Goal: Task Accomplishment & Management: Manage account settings

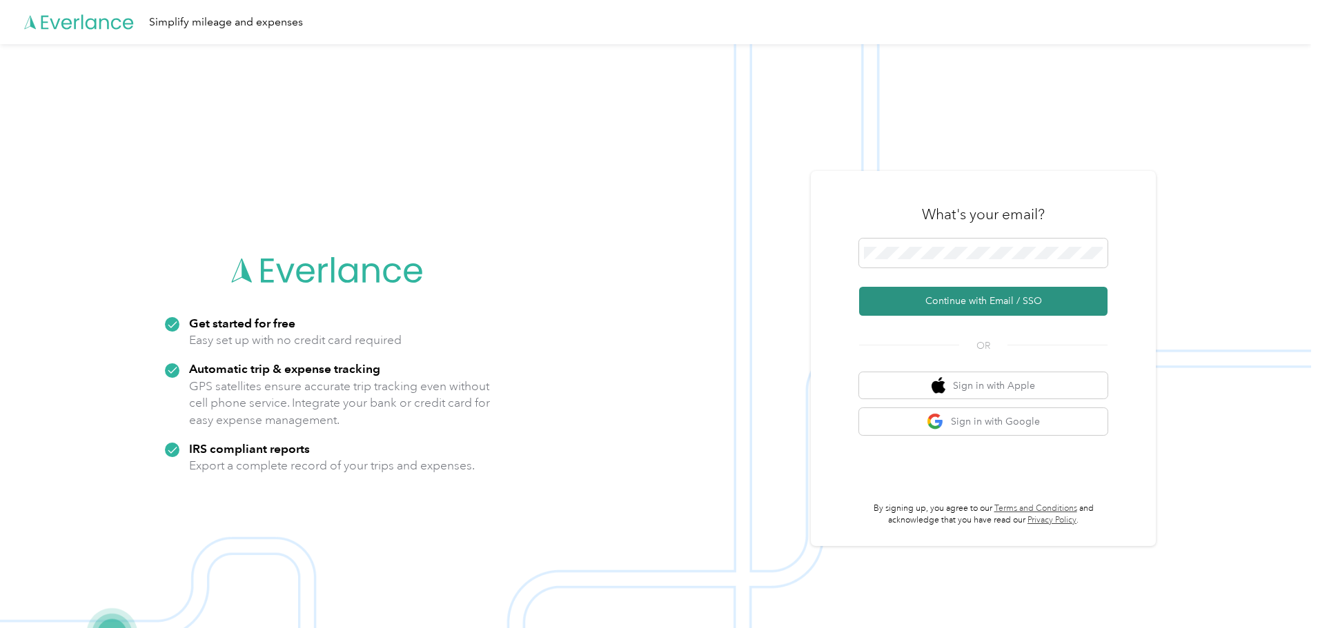
click at [940, 296] on button "Continue with Email / SSO" at bounding box center [983, 301] width 248 height 29
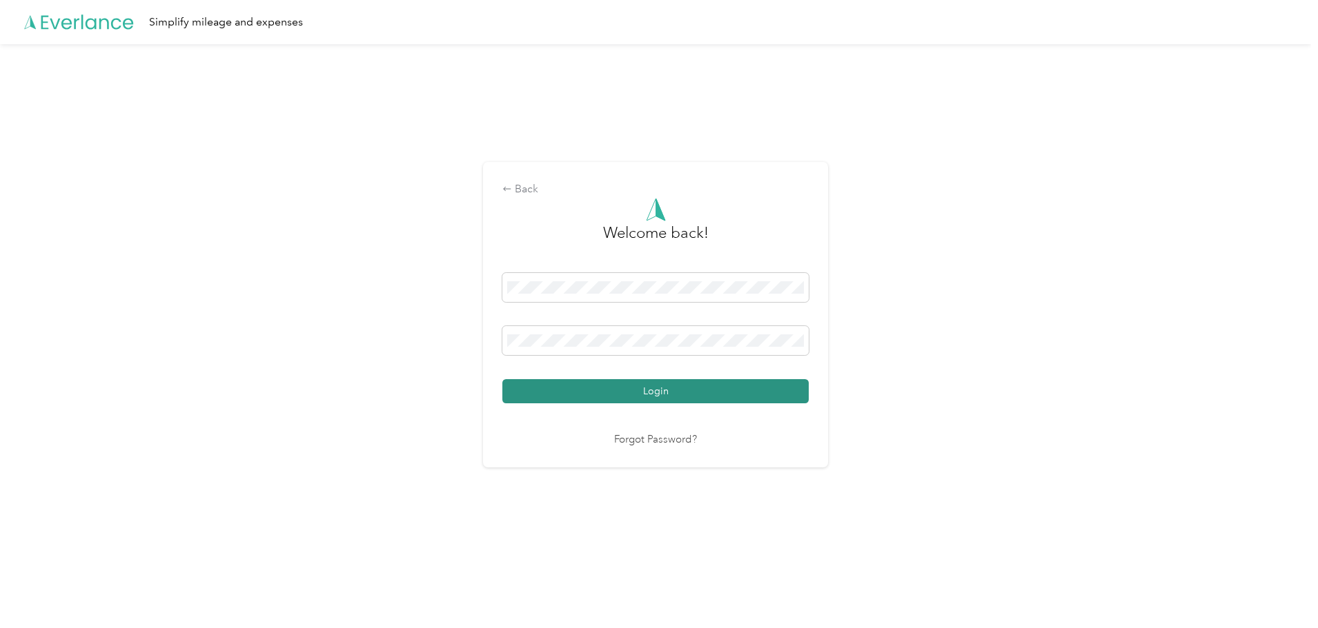
click at [668, 390] on button "Login" at bounding box center [655, 391] width 306 height 24
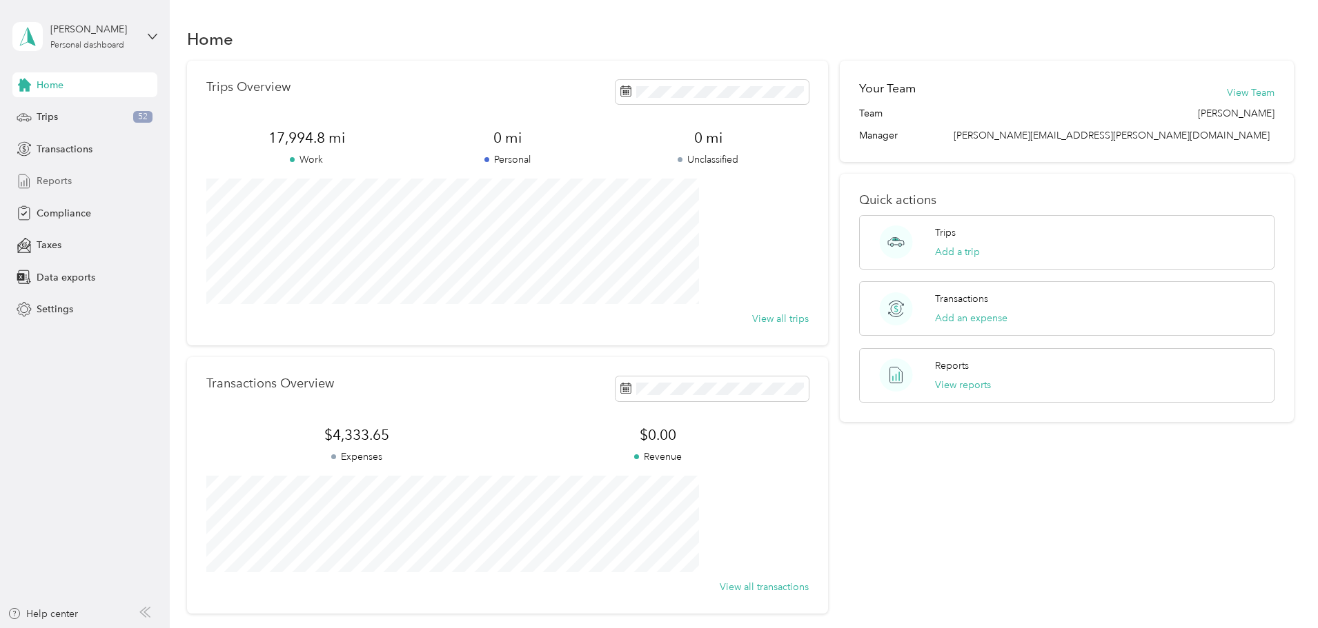
click at [50, 182] on span "Reports" at bounding box center [54, 181] width 35 height 14
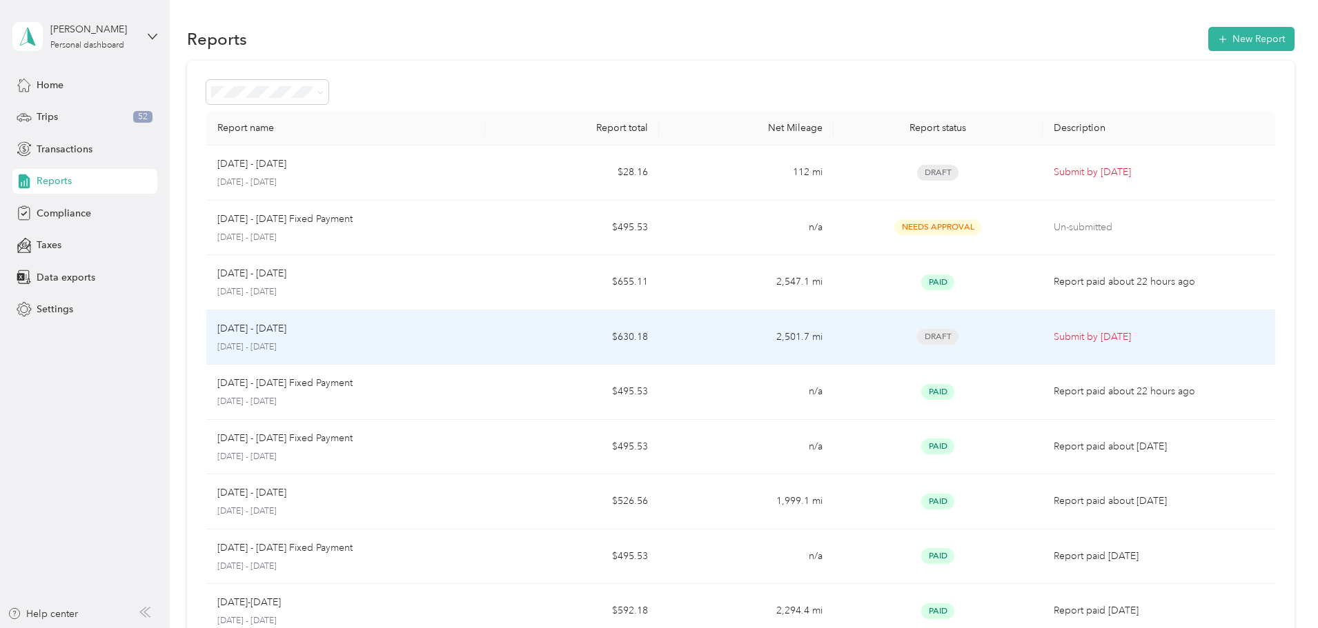
click at [771, 339] on td "2,501.7 mi" at bounding box center [746, 337] width 174 height 55
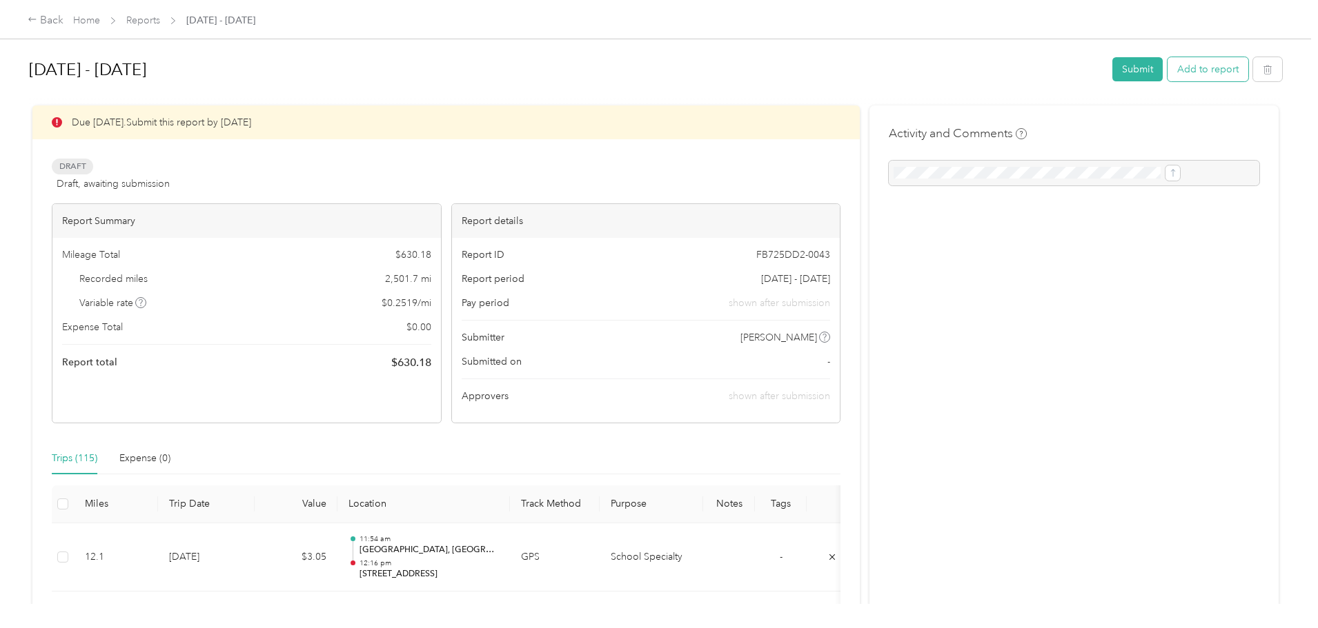
click at [1167, 68] on button "Add to report" at bounding box center [1207, 69] width 81 height 24
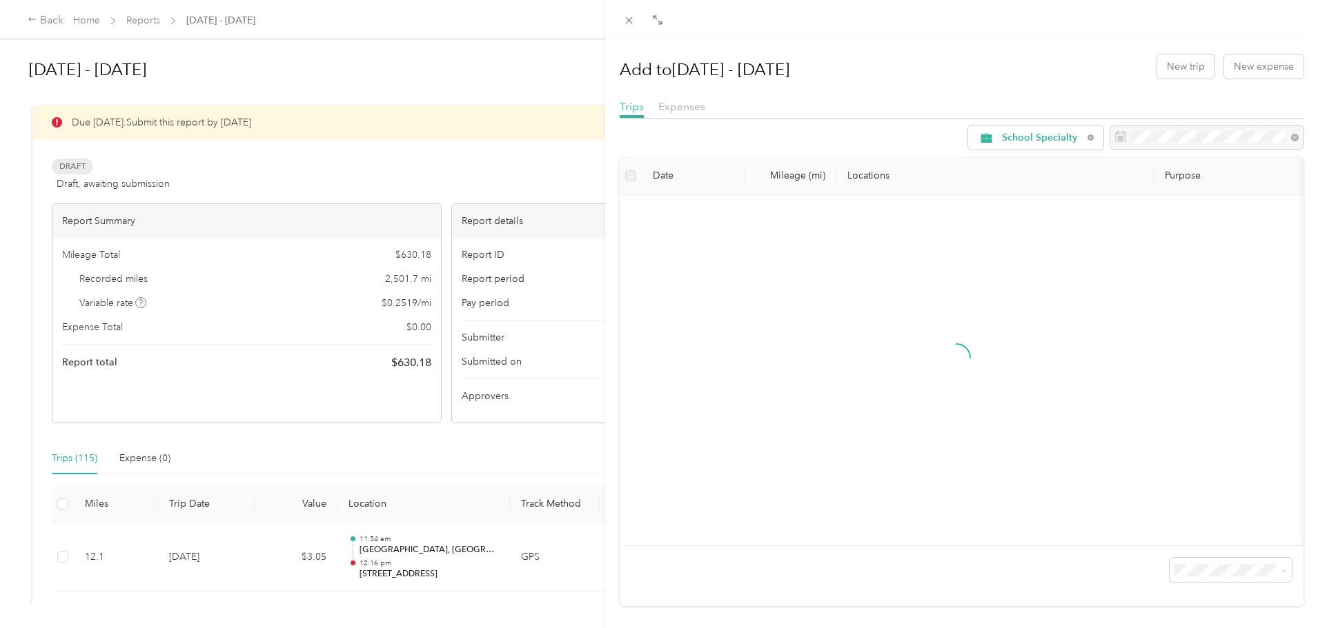
click at [962, 15] on div at bounding box center [961, 18] width 713 height 37
click at [629, 16] on icon at bounding box center [629, 20] width 12 height 12
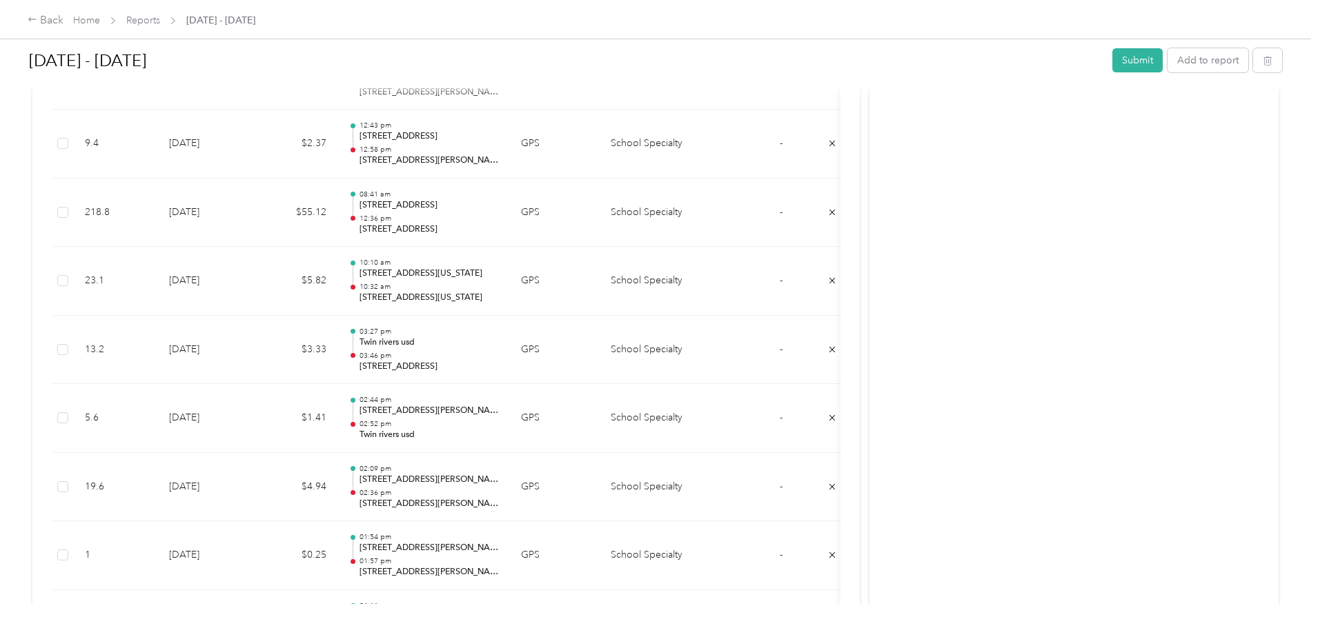
scroll to position [1717, 0]
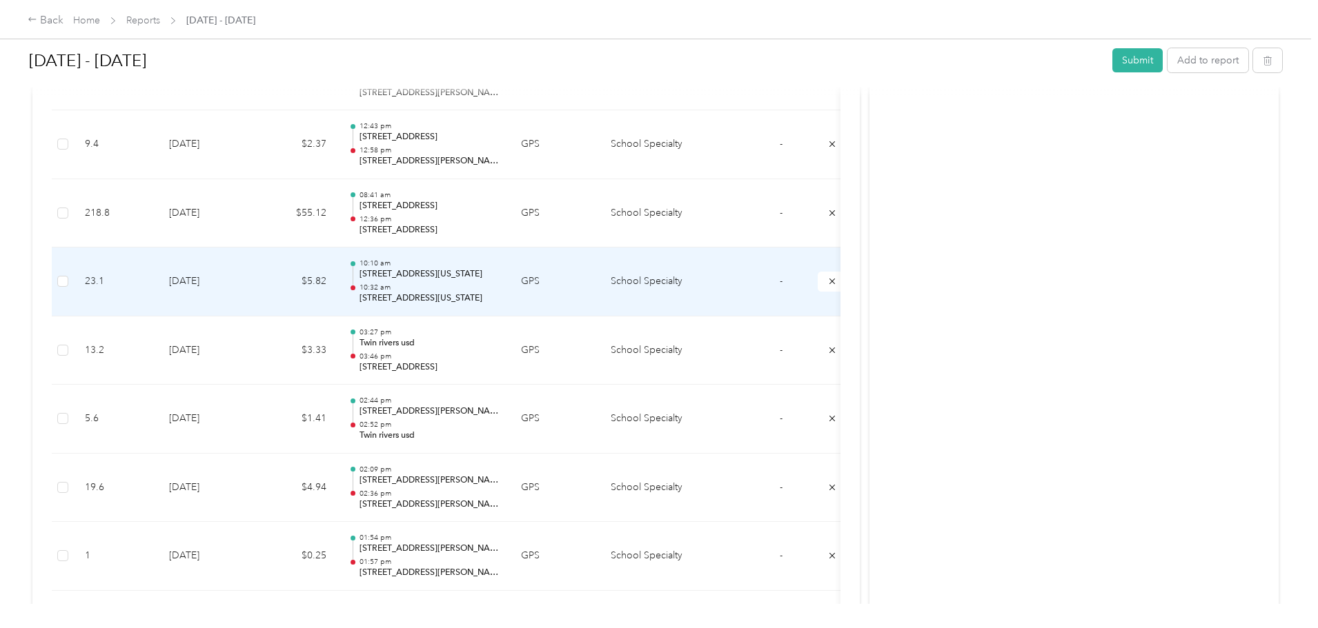
click at [499, 286] on p "10:32 am" at bounding box center [428, 288] width 139 height 10
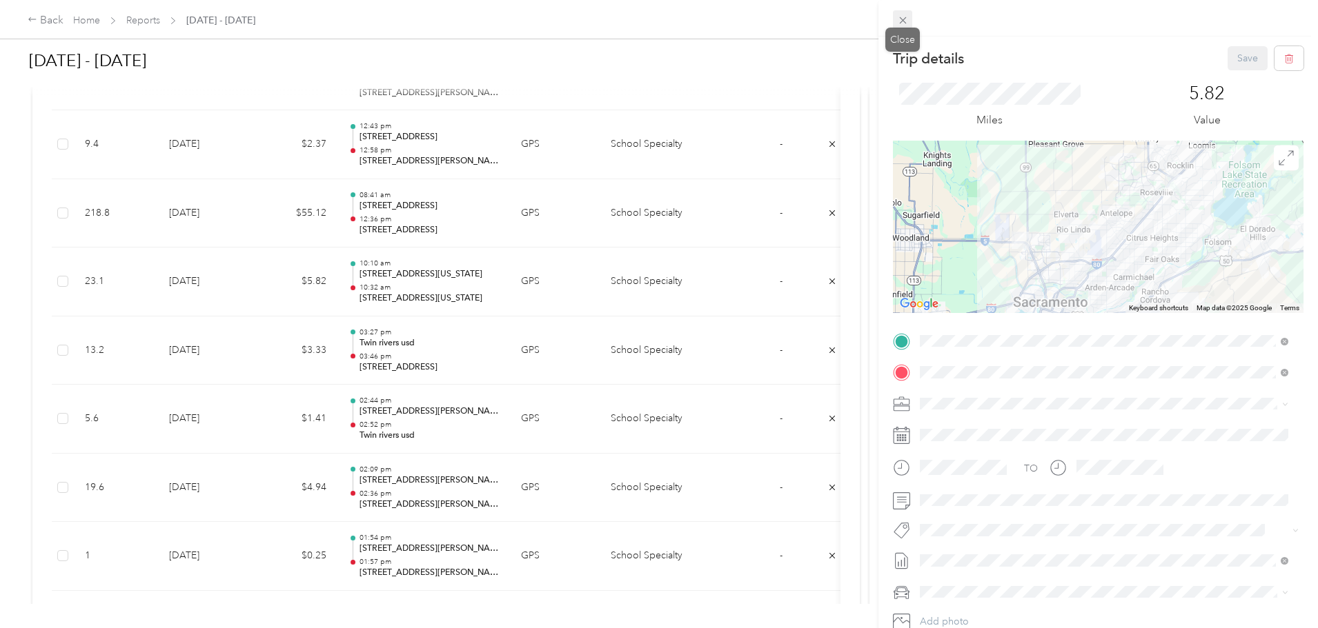
click at [900, 20] on icon at bounding box center [903, 20] width 12 height 12
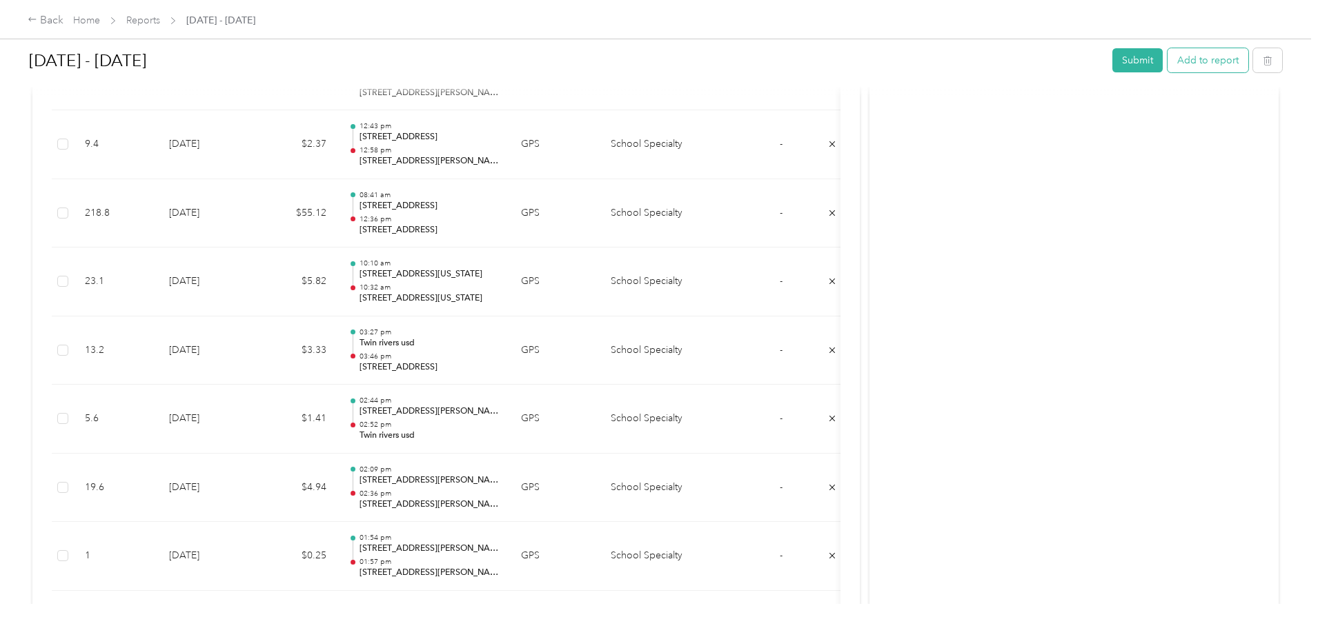
click at [1167, 57] on button "Add to report" at bounding box center [1207, 60] width 81 height 24
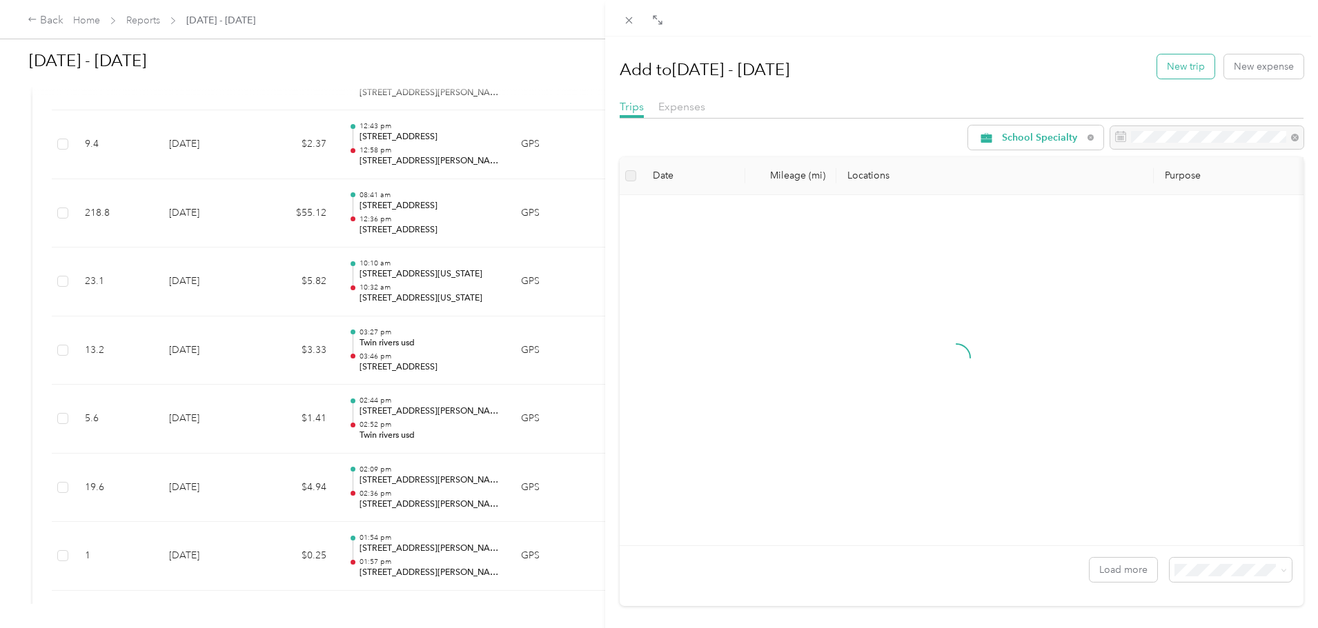
click at [1167, 70] on button "New trip" at bounding box center [1185, 66] width 57 height 24
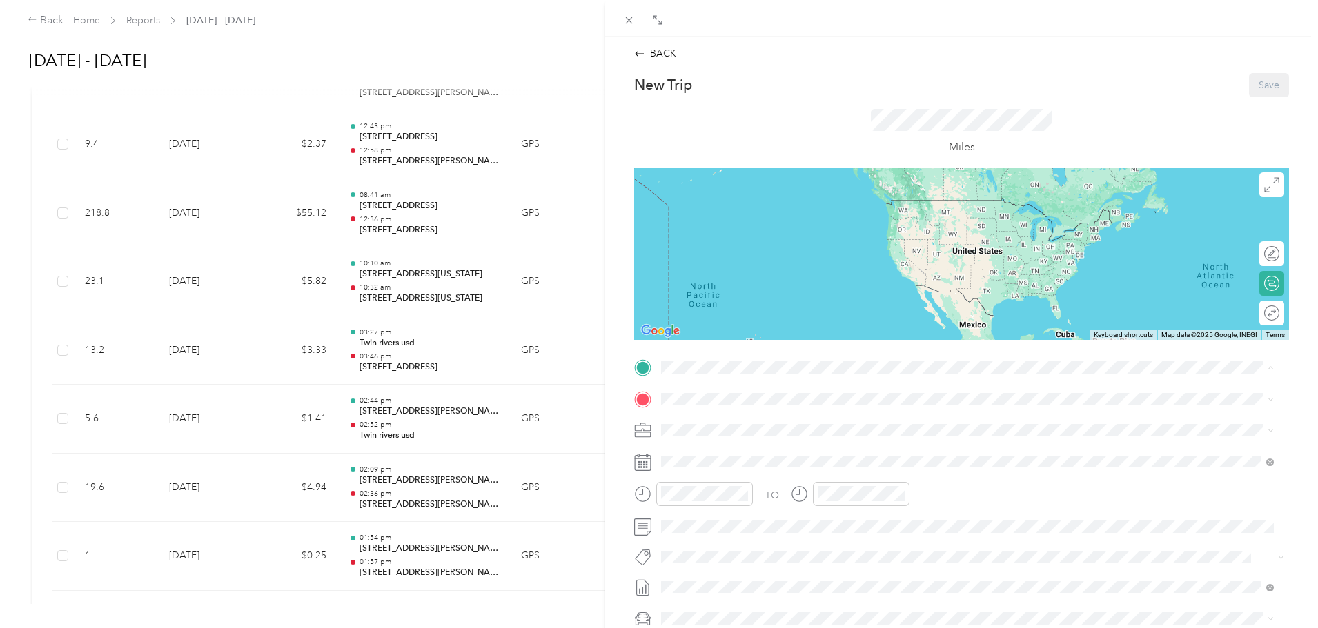
drag, startPoint x: 775, startPoint y: 548, endPoint x: 753, endPoint y: 526, distance: 31.7
click at [774, 549] on div "Northlake K12" at bounding box center [789, 552] width 204 height 12
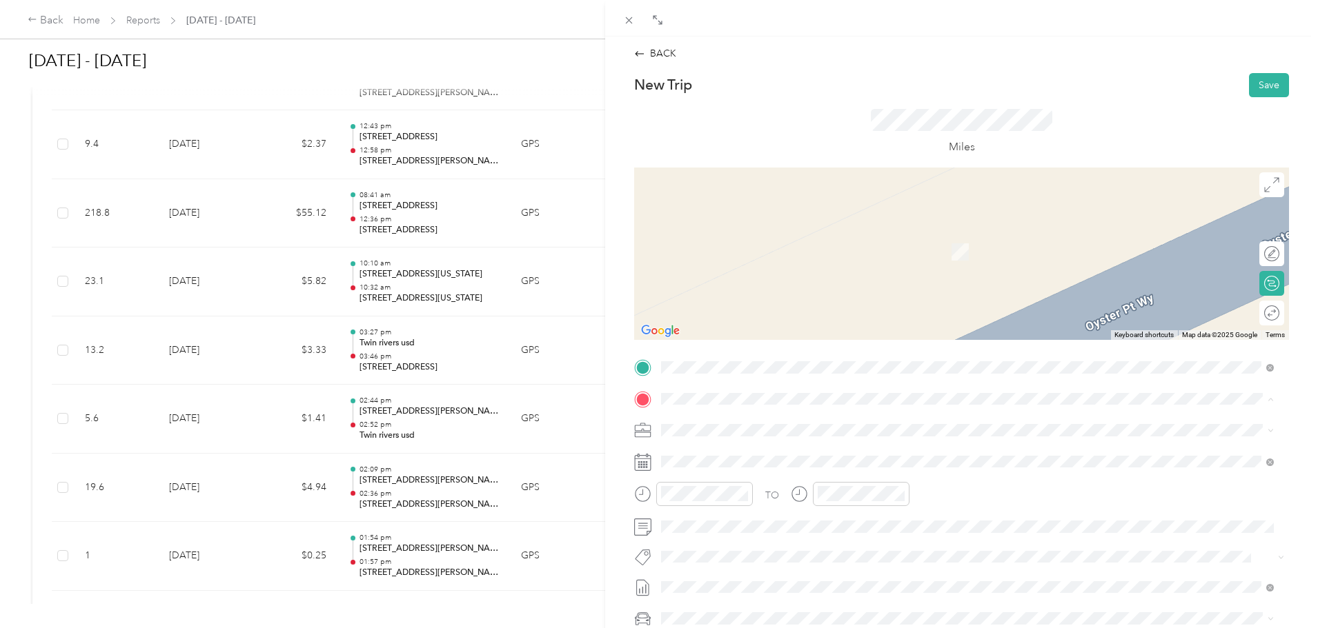
click at [720, 462] on div "Home [STREET_ADDRESS]" at bounding box center [731, 462] width 88 height 29
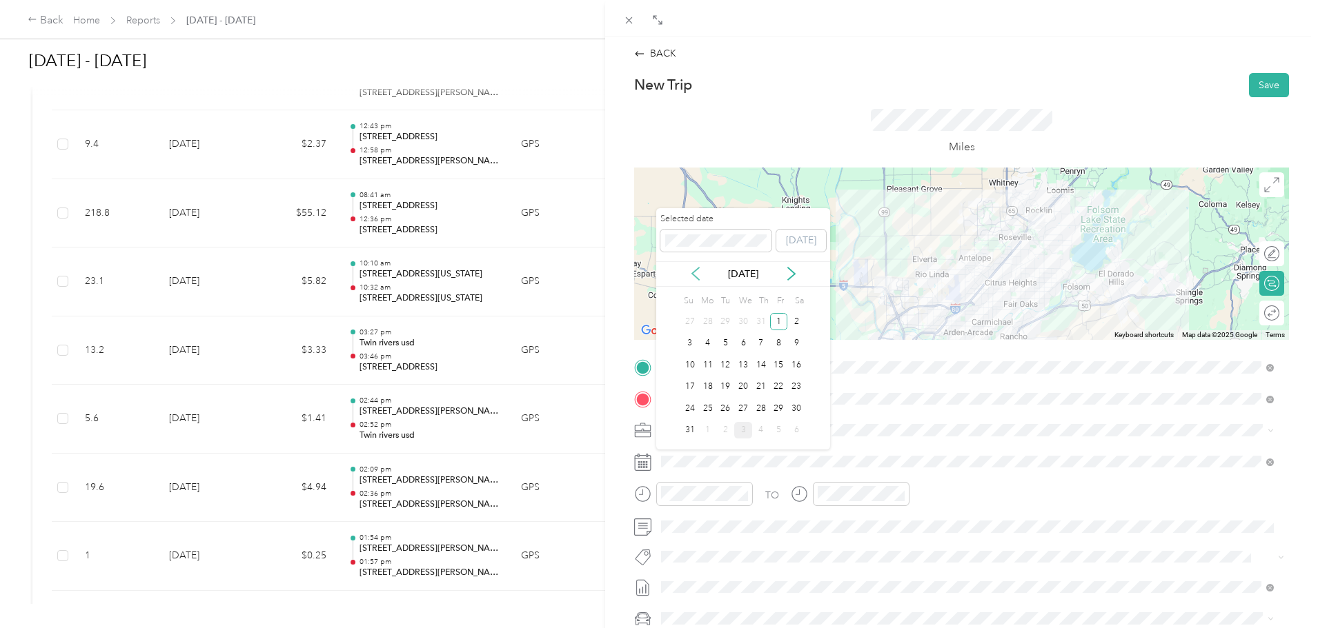
click at [696, 275] on icon at bounding box center [695, 274] width 14 height 14
click at [789, 277] on icon at bounding box center [791, 274] width 14 height 14
click at [742, 388] on div "20" at bounding box center [743, 387] width 18 height 17
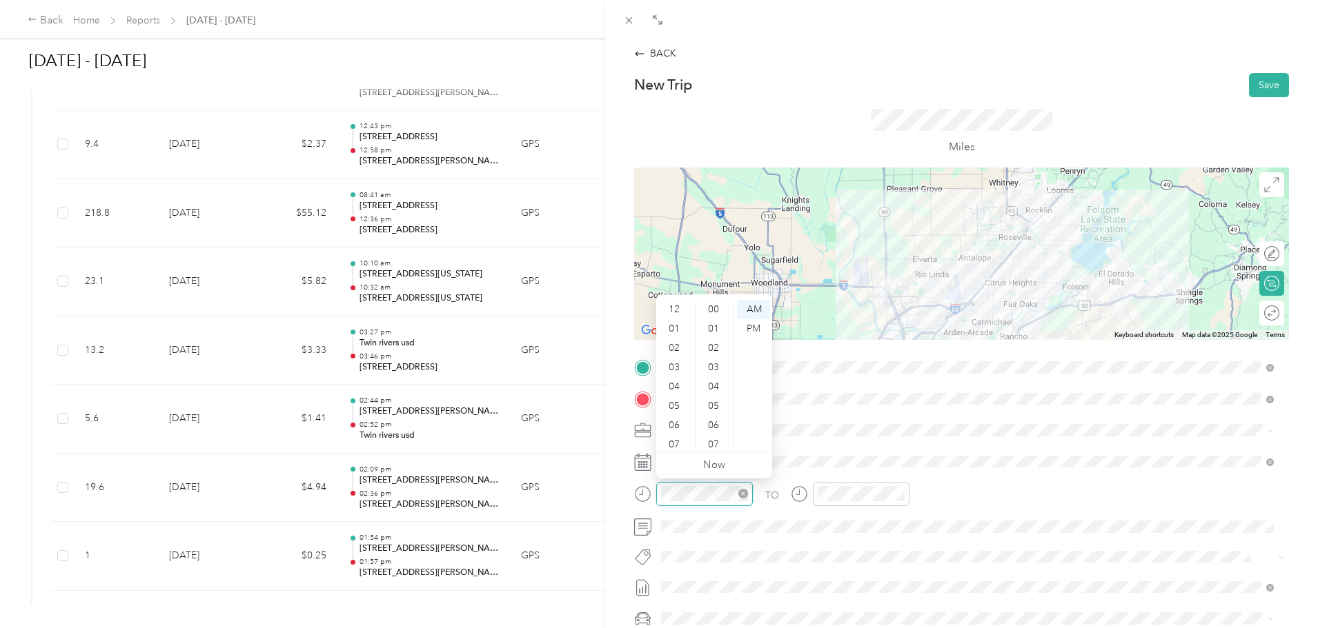
scroll to position [83, 0]
click at [675, 441] on div "11" at bounding box center [675, 439] width 33 height 19
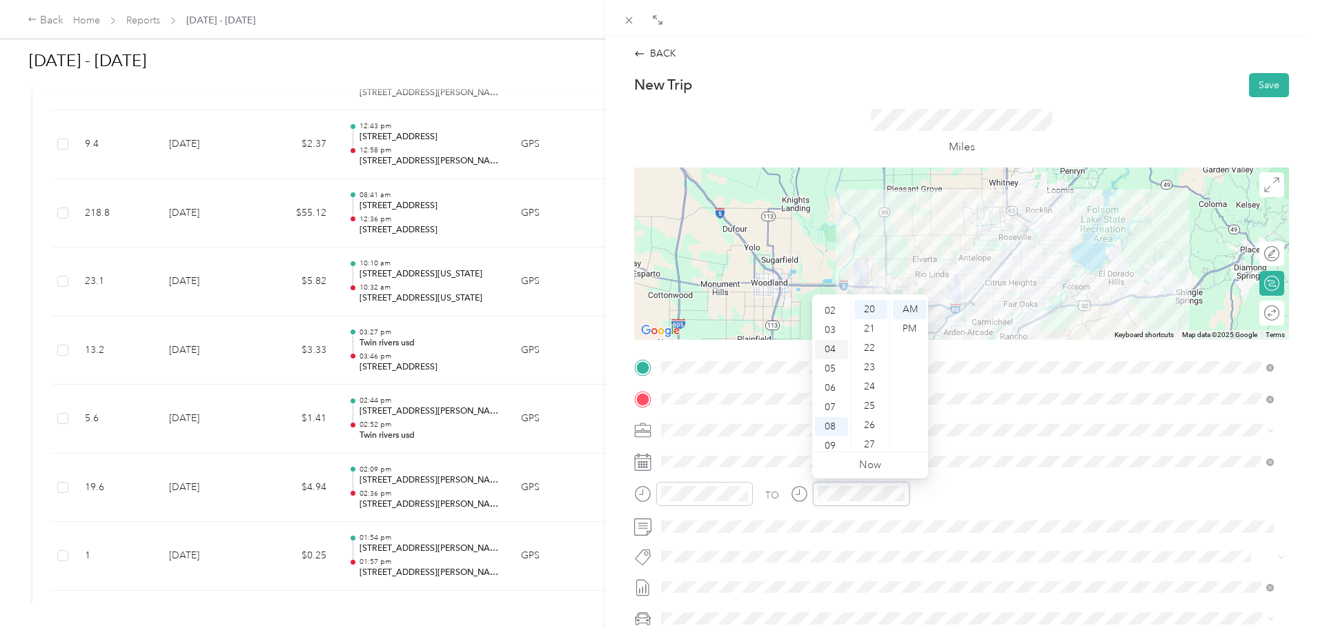
scroll to position [0, 0]
click at [828, 310] on div "12" at bounding box center [831, 309] width 33 height 19
click at [866, 431] on div "30" at bounding box center [870, 433] width 33 height 19
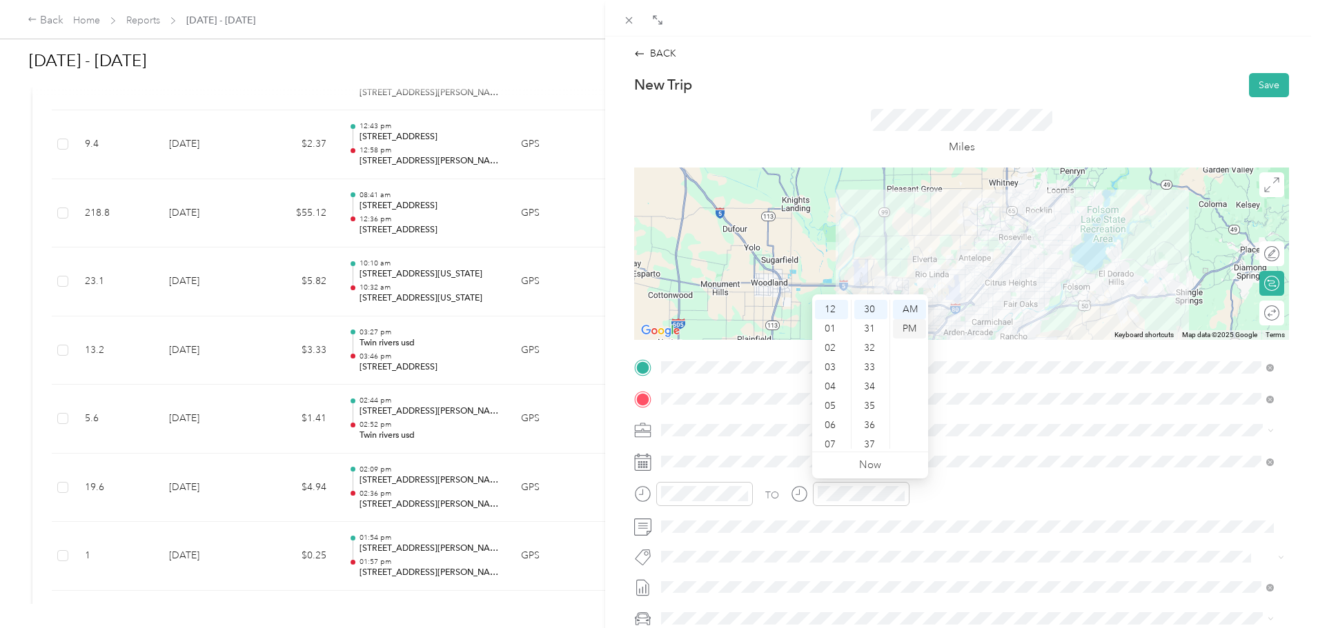
click at [906, 327] on div "PM" at bounding box center [909, 328] width 33 height 19
click at [787, 135] on div "Miles" at bounding box center [961, 132] width 655 height 70
click at [1263, 86] on button "Save" at bounding box center [1269, 85] width 40 height 24
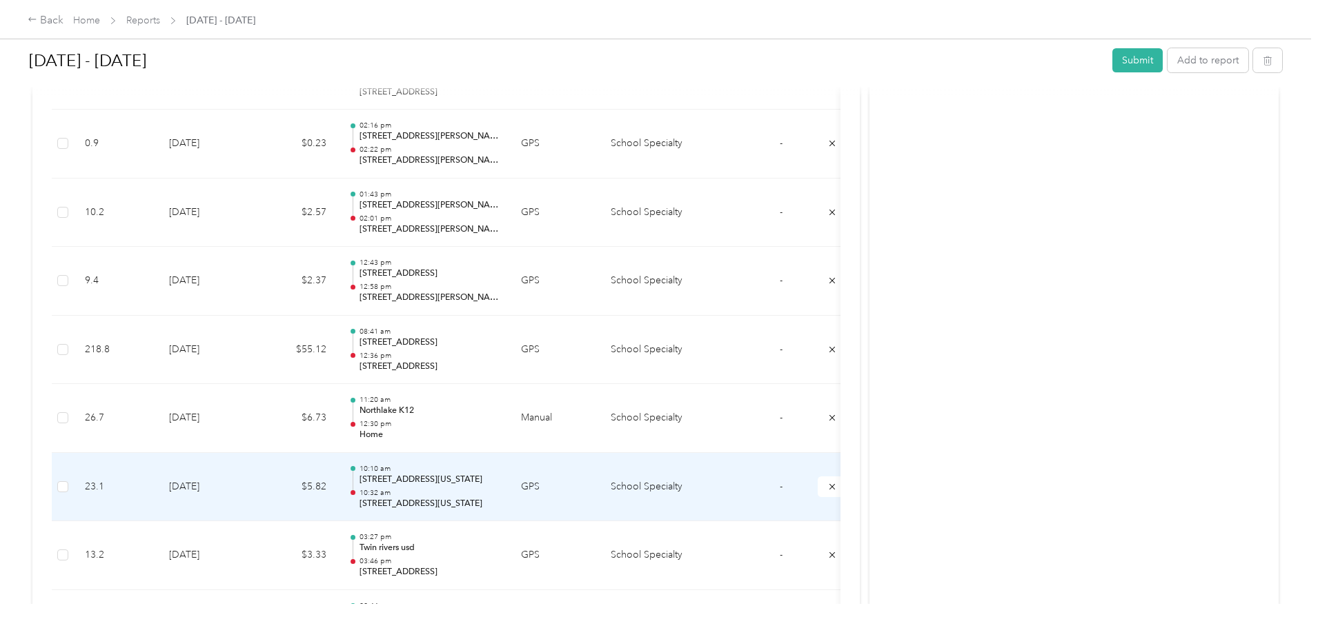
scroll to position [1579, 0]
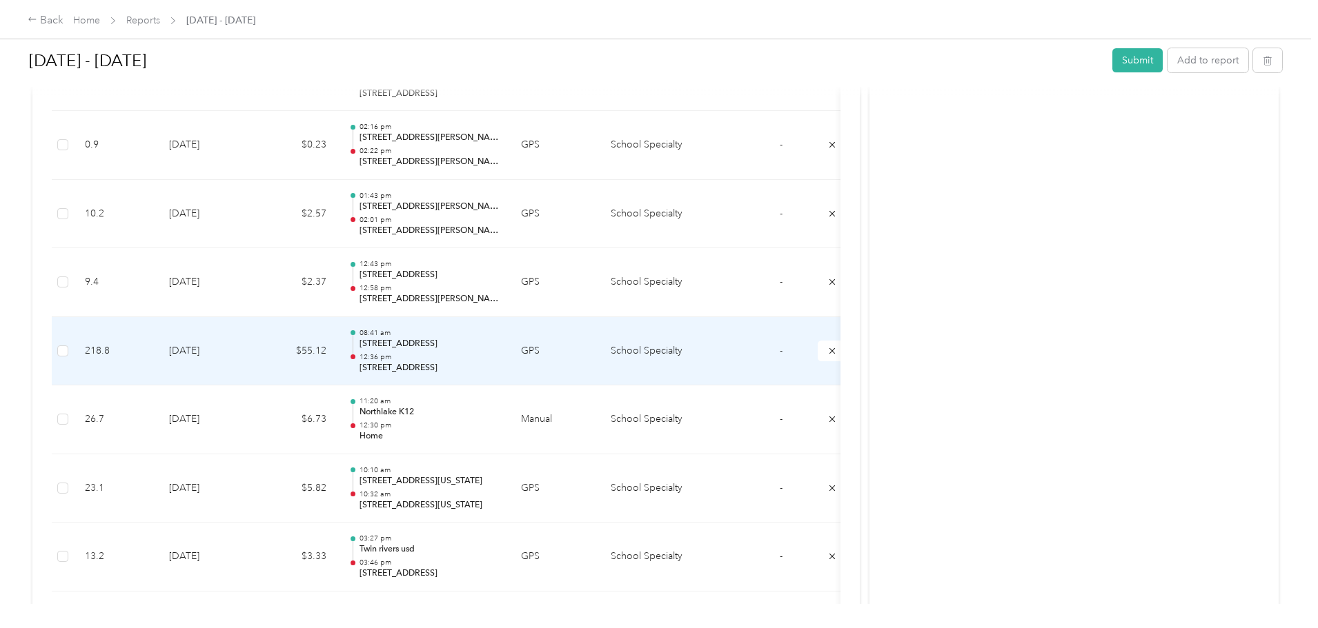
click at [499, 350] on div "08:41 am [STREET_ADDRESS] 12:36 pm [STREET_ADDRESS]" at bounding box center [428, 351] width 139 height 46
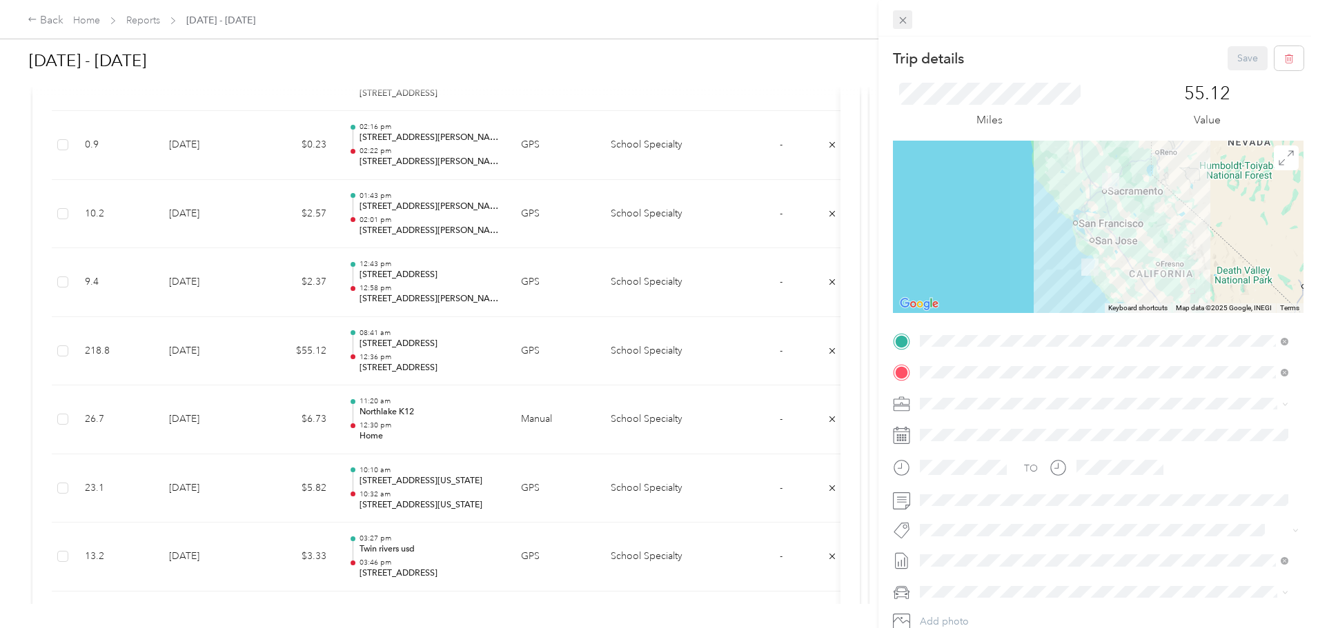
click at [909, 23] on span at bounding box center [902, 19] width 19 height 19
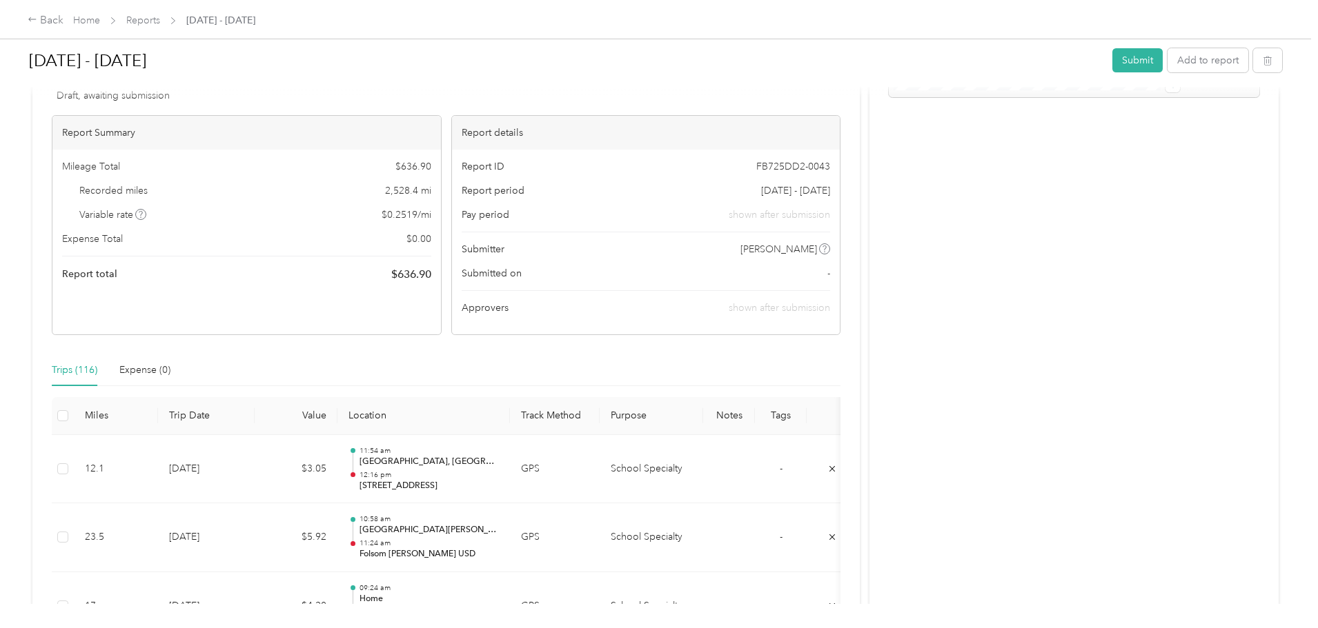
scroll to position [0, 0]
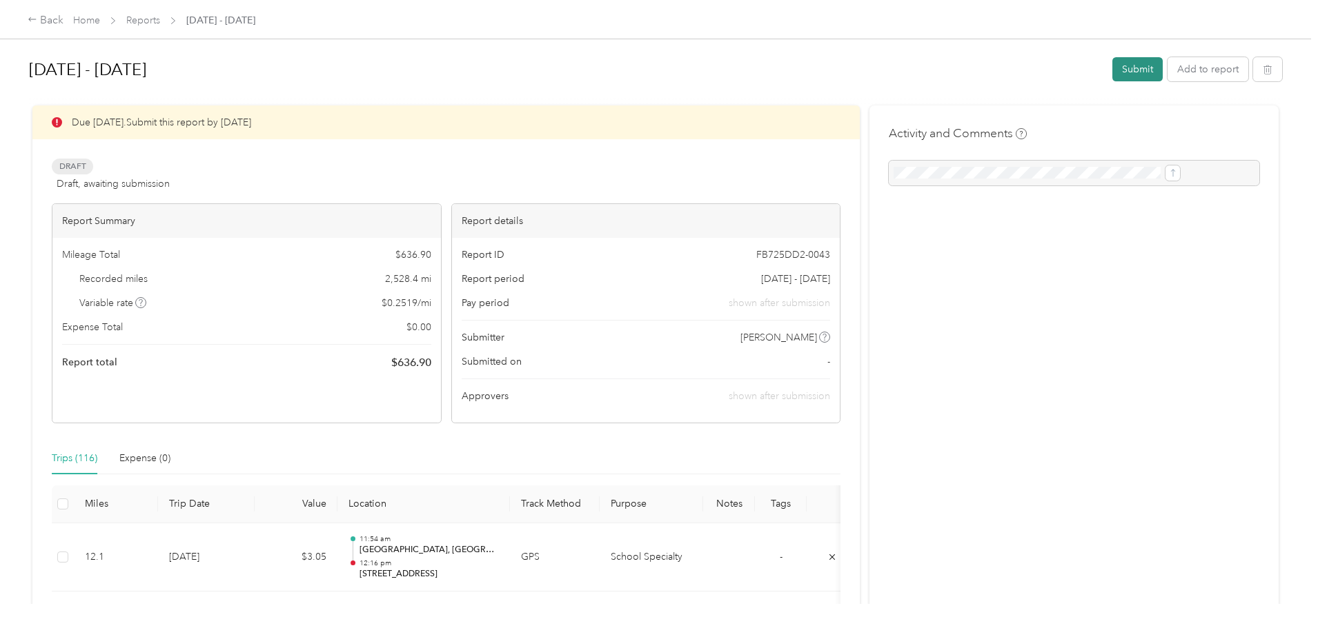
click at [1112, 65] on button "Submit" at bounding box center [1137, 69] width 50 height 24
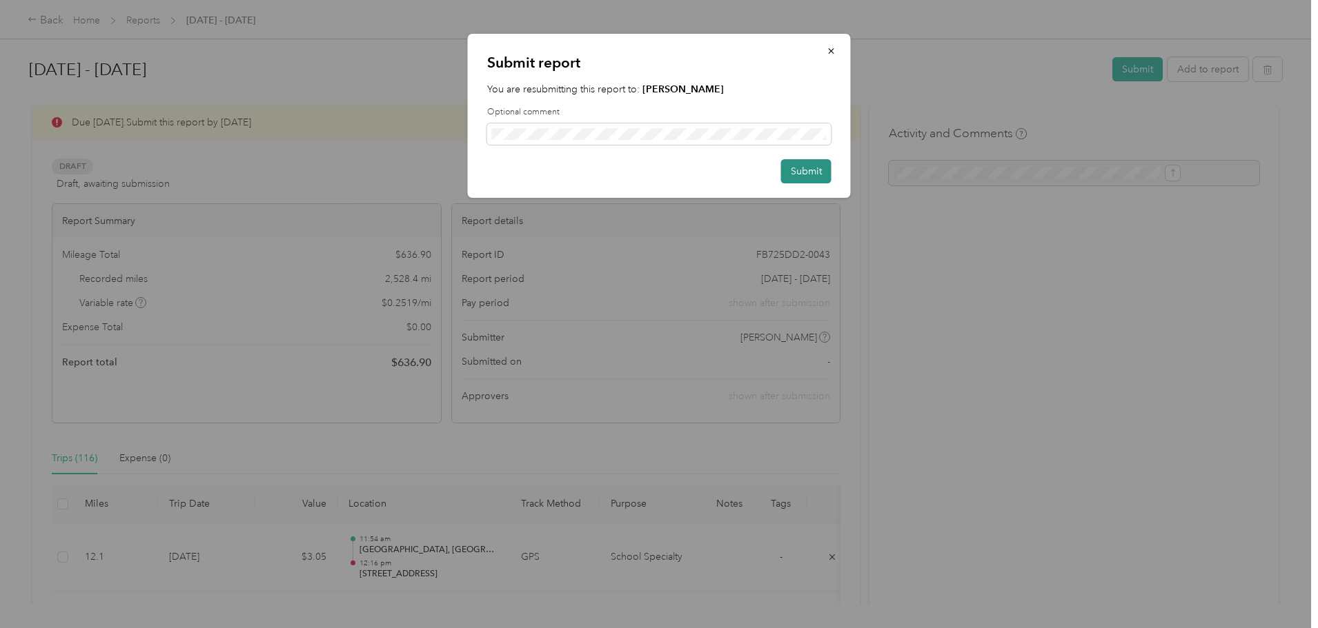
click at [809, 176] on button "Submit" at bounding box center [806, 171] width 50 height 24
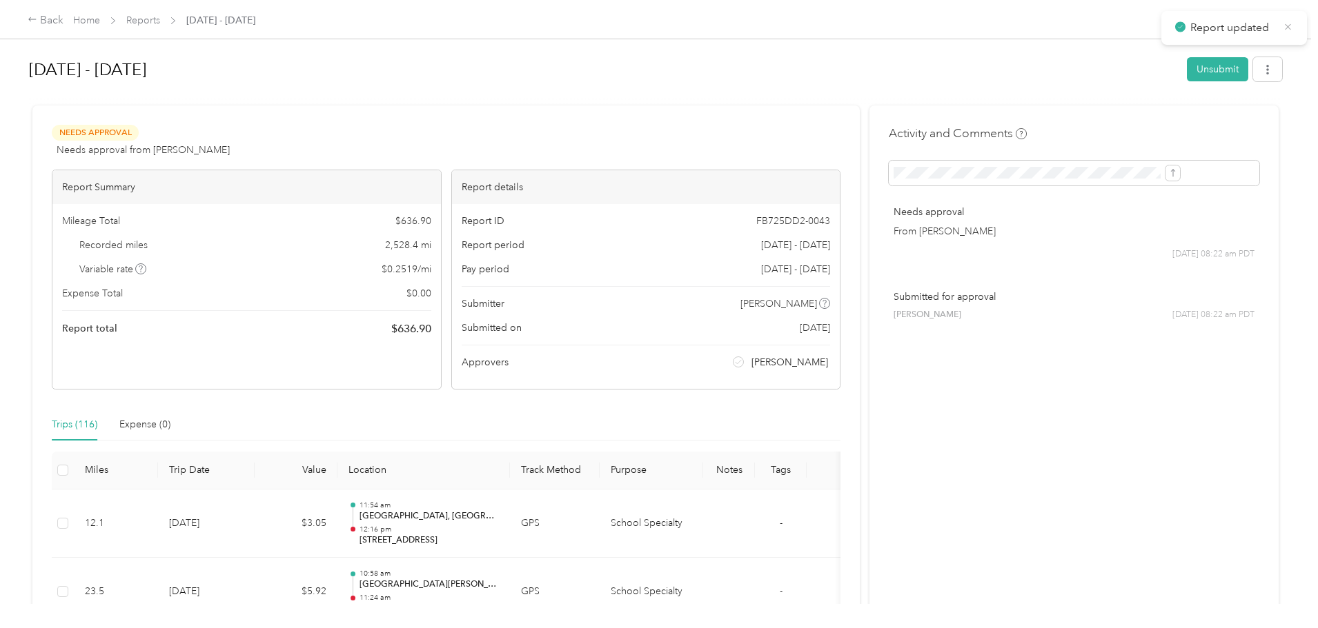
click at [1282, 29] on icon at bounding box center [1287, 27] width 10 height 12
click at [100, 17] on link "Home" at bounding box center [86, 20] width 27 height 12
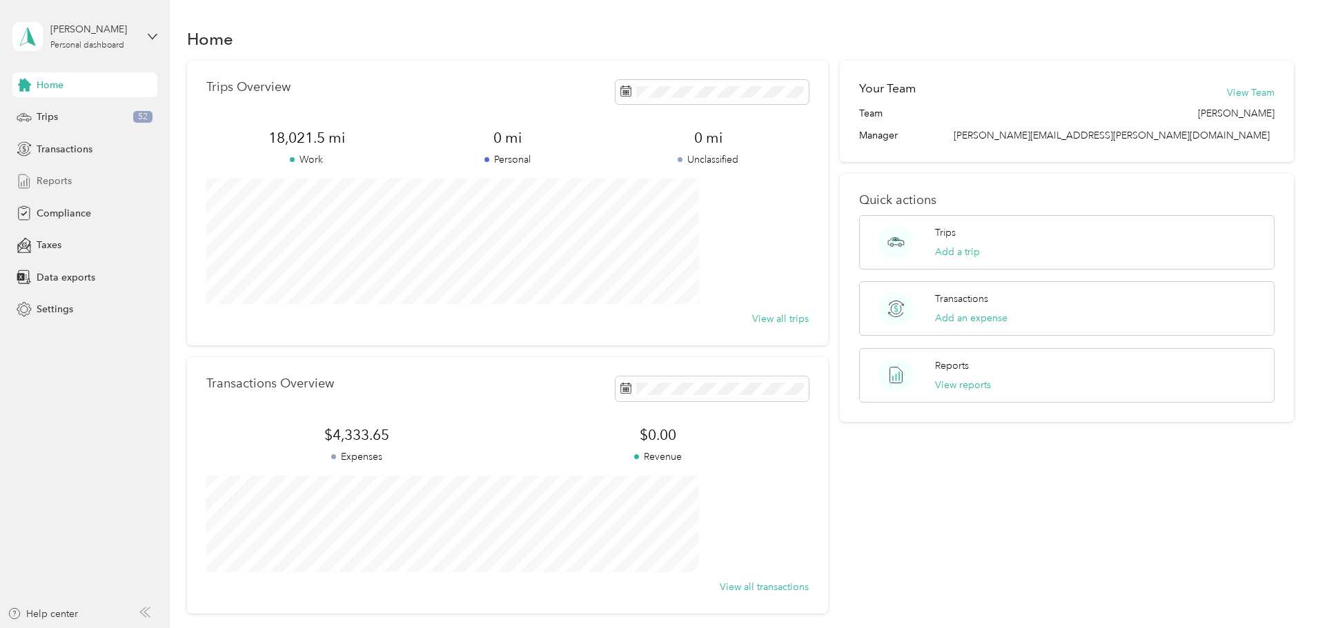
click at [50, 181] on span "Reports" at bounding box center [54, 181] width 35 height 14
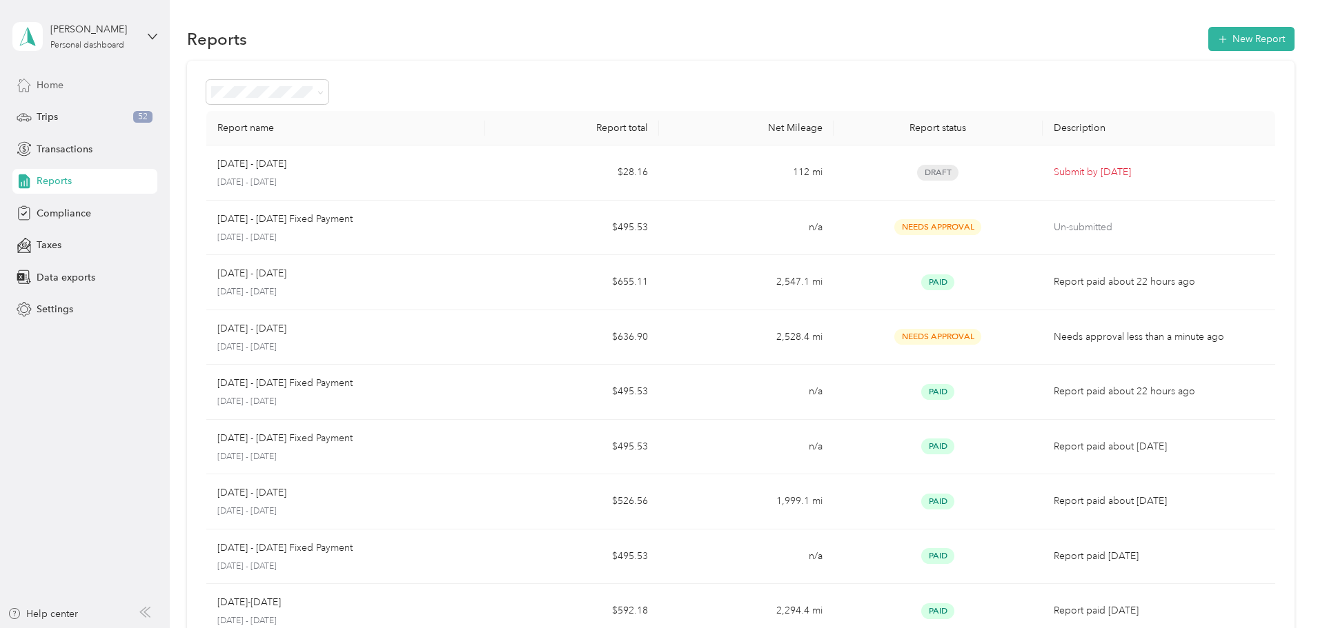
click at [45, 79] on span "Home" at bounding box center [50, 85] width 27 height 14
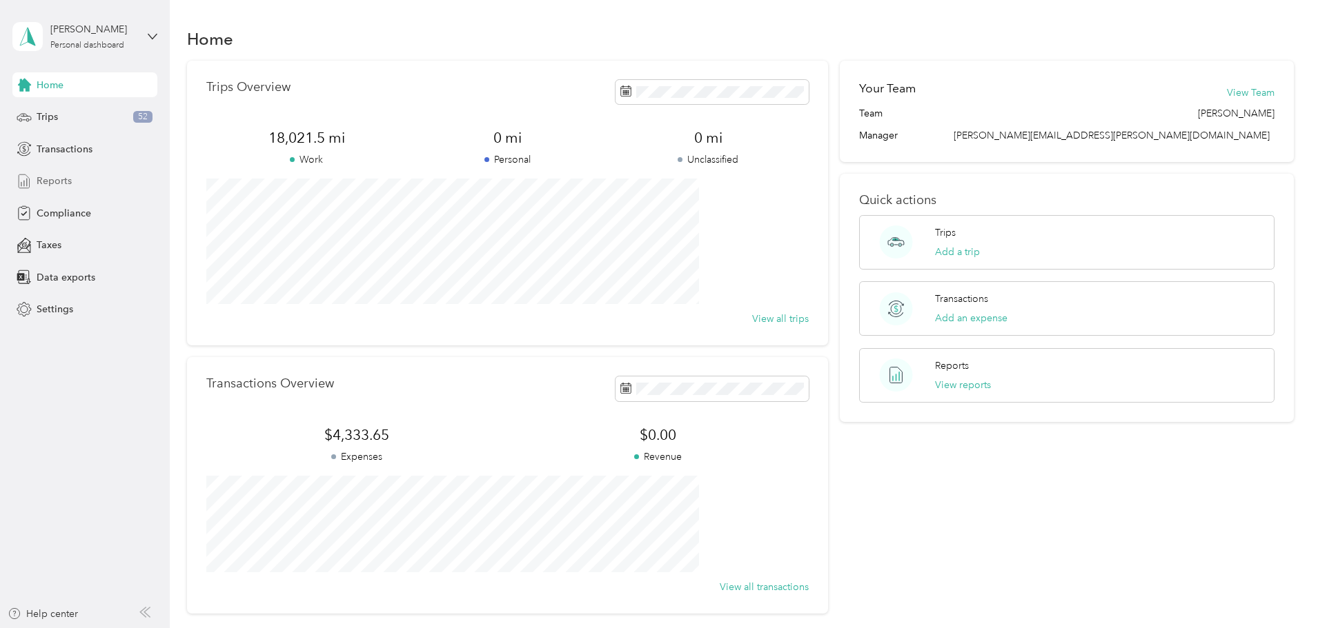
click at [53, 183] on span "Reports" at bounding box center [54, 181] width 35 height 14
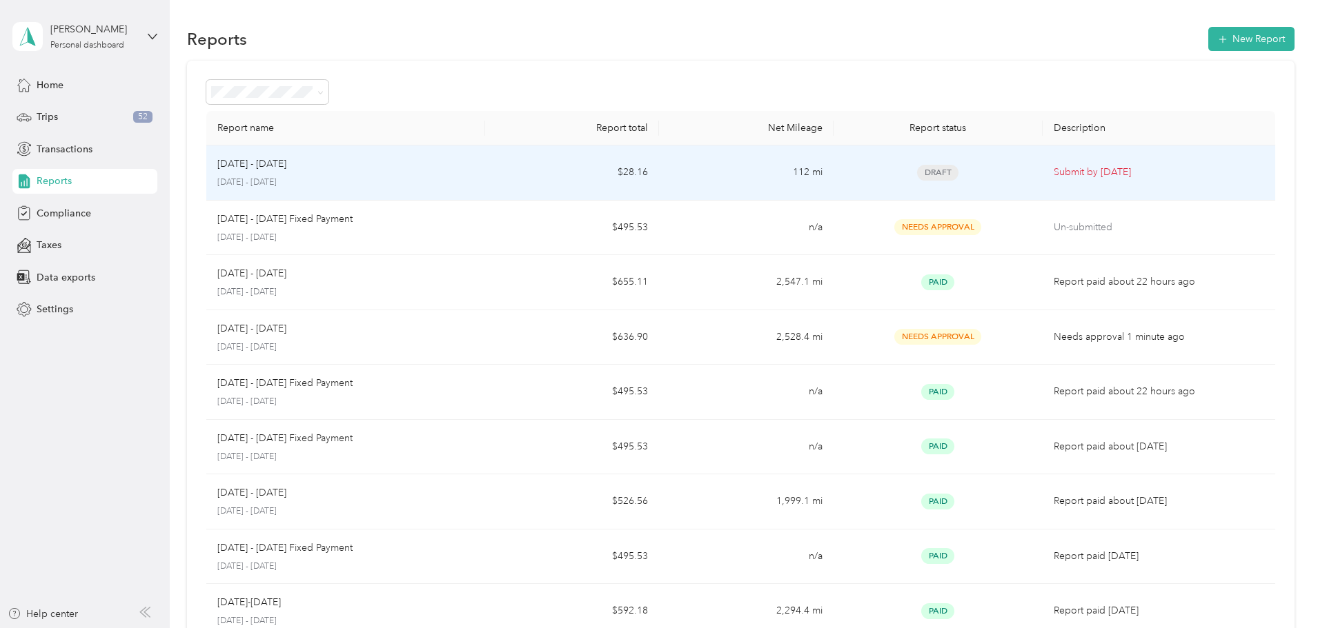
click at [474, 172] on div "[DATE] - [DATE] [DATE] - [DATE]" at bounding box center [345, 173] width 257 height 32
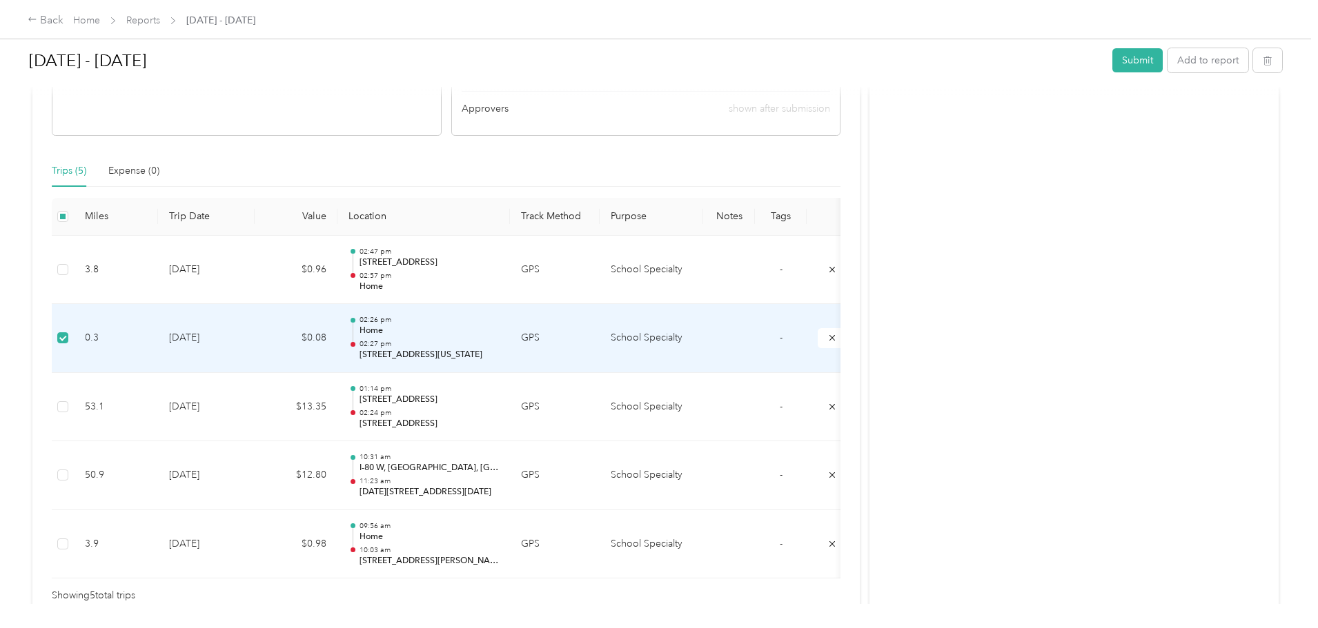
scroll to position [135, 0]
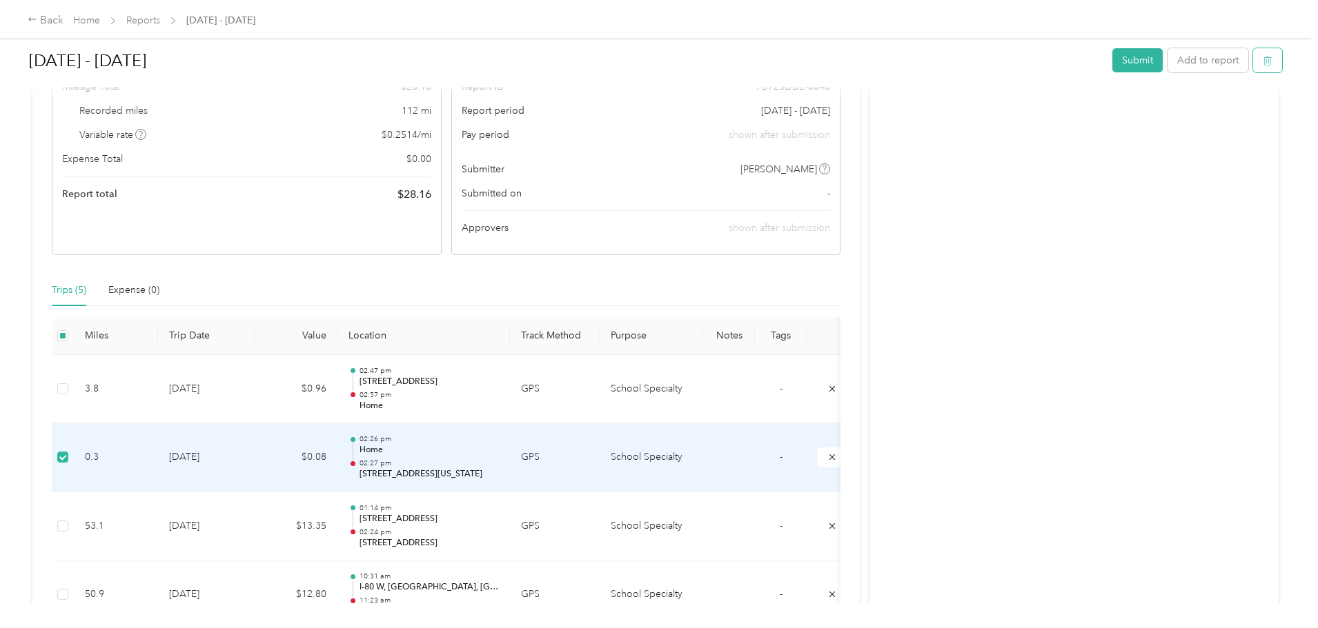
click at [1262, 61] on icon "button" at bounding box center [1267, 61] width 10 height 10
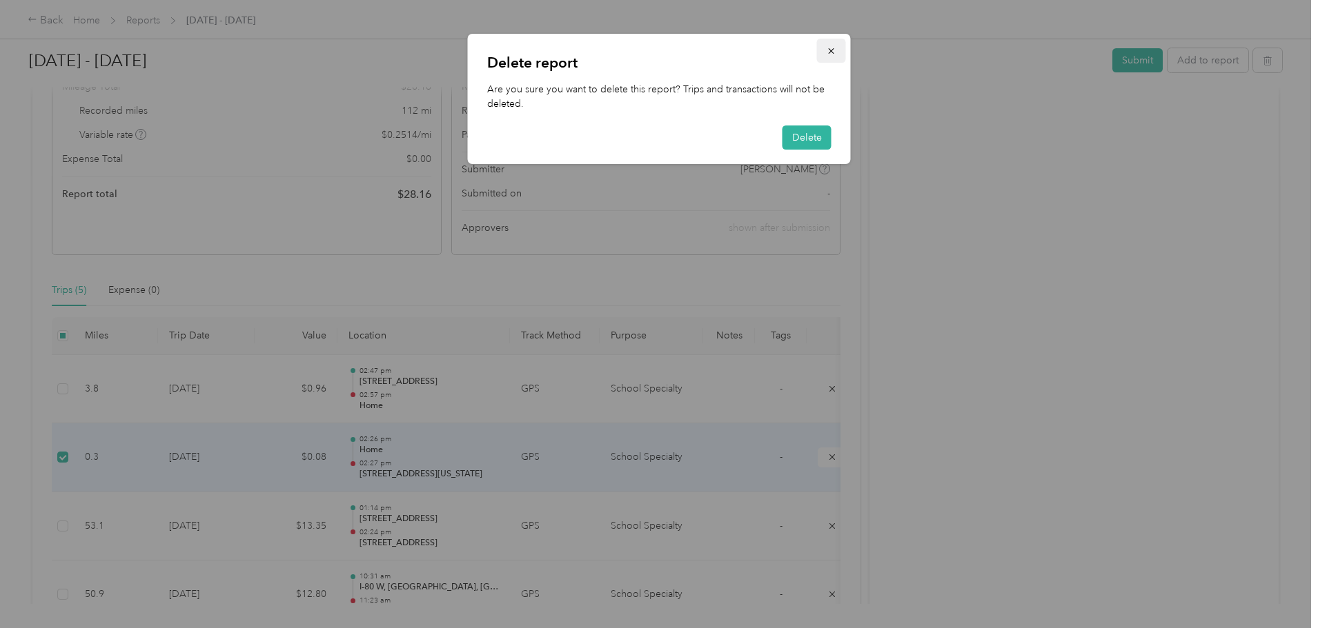
click at [831, 56] on icon "button" at bounding box center [831, 51] width 10 height 10
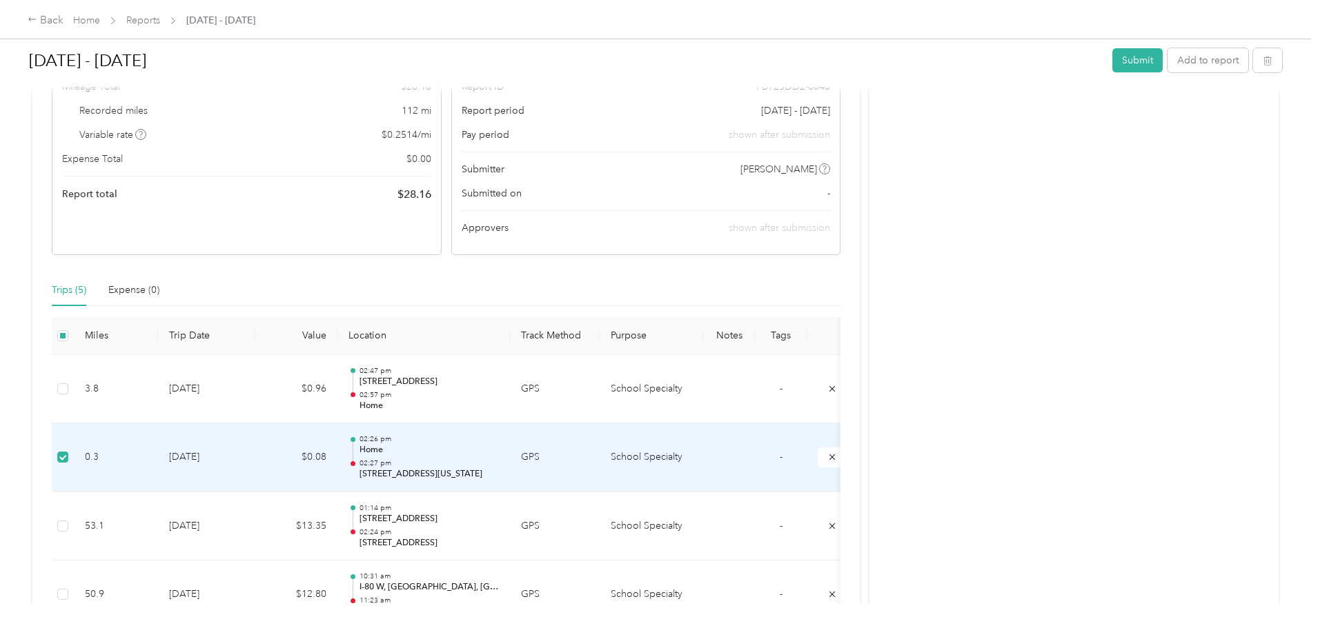
click at [255, 453] on td "[DATE]" at bounding box center [206, 458] width 97 height 69
click at [499, 448] on p "Home" at bounding box center [428, 450] width 139 height 12
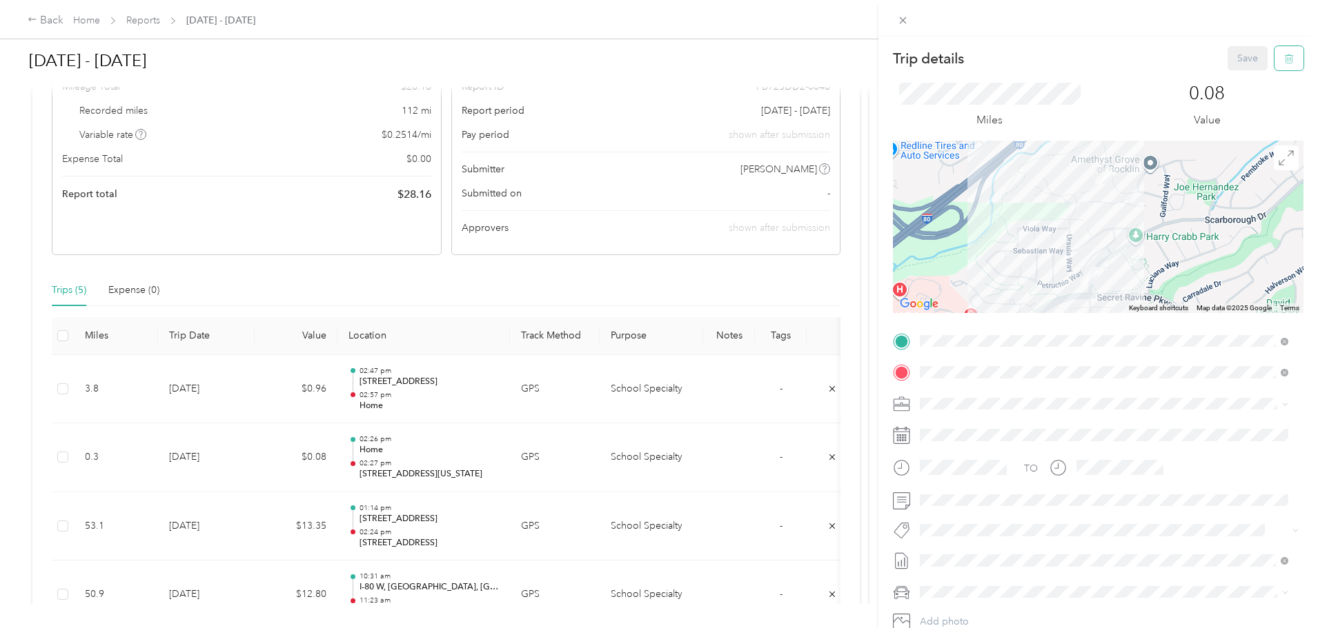
click at [1285, 64] on button "button" at bounding box center [1288, 58] width 29 height 24
click at [1231, 76] on button "Yes" at bounding box center [1238, 75] width 27 height 22
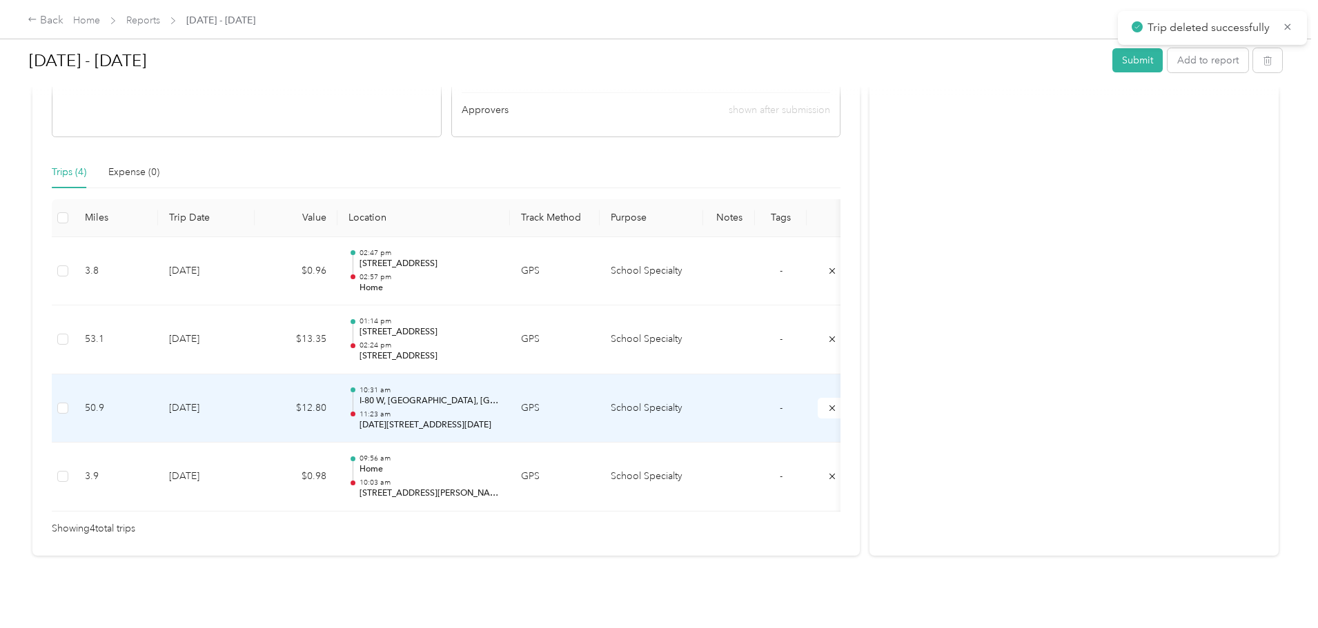
scroll to position [273, 0]
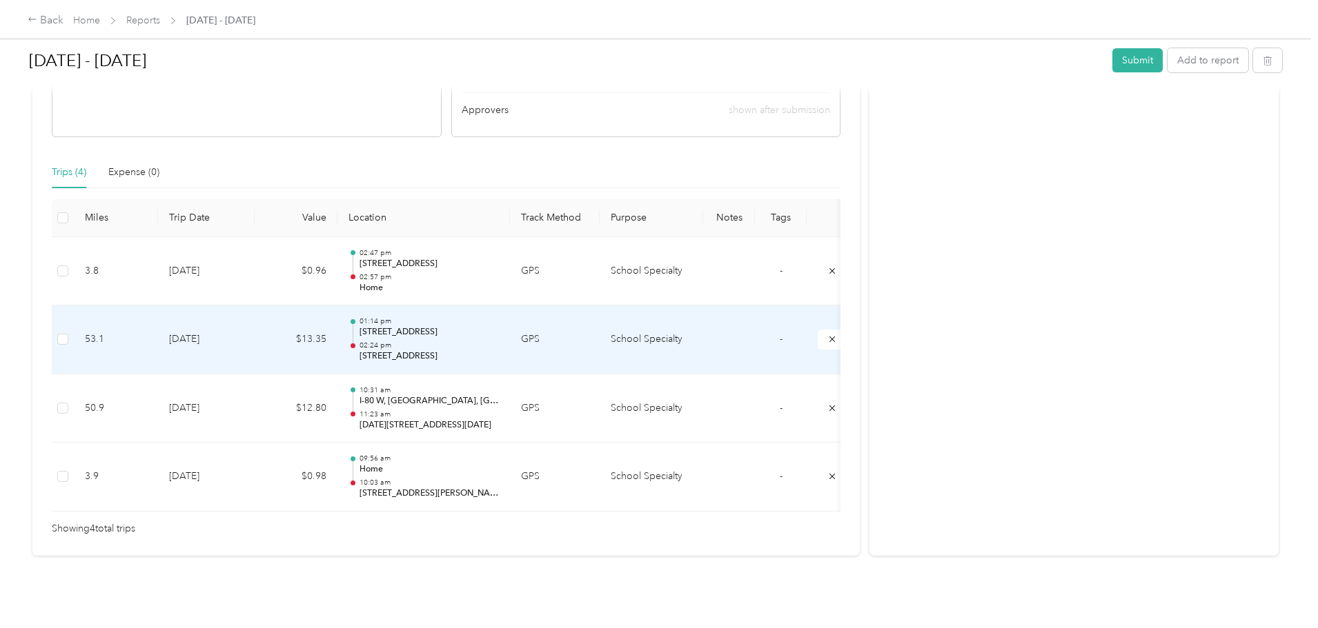
click at [499, 350] on p "[STREET_ADDRESS]" at bounding box center [428, 356] width 139 height 12
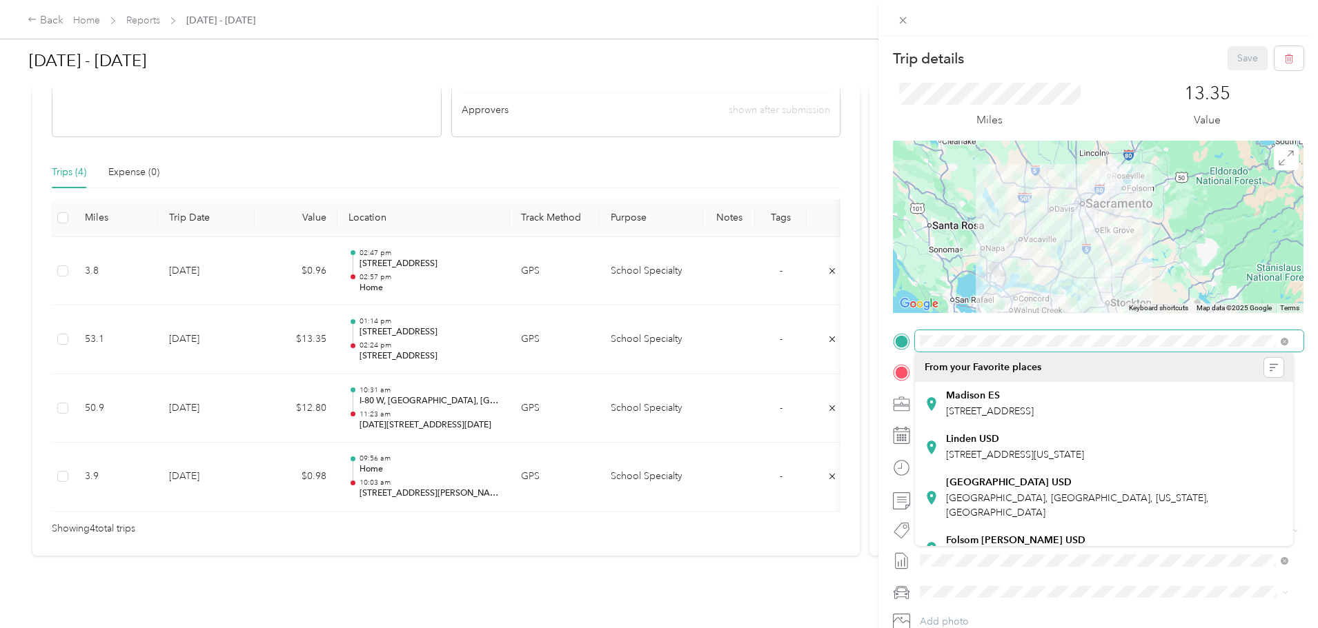
click at [911, 339] on div at bounding box center [1098, 341] width 410 height 22
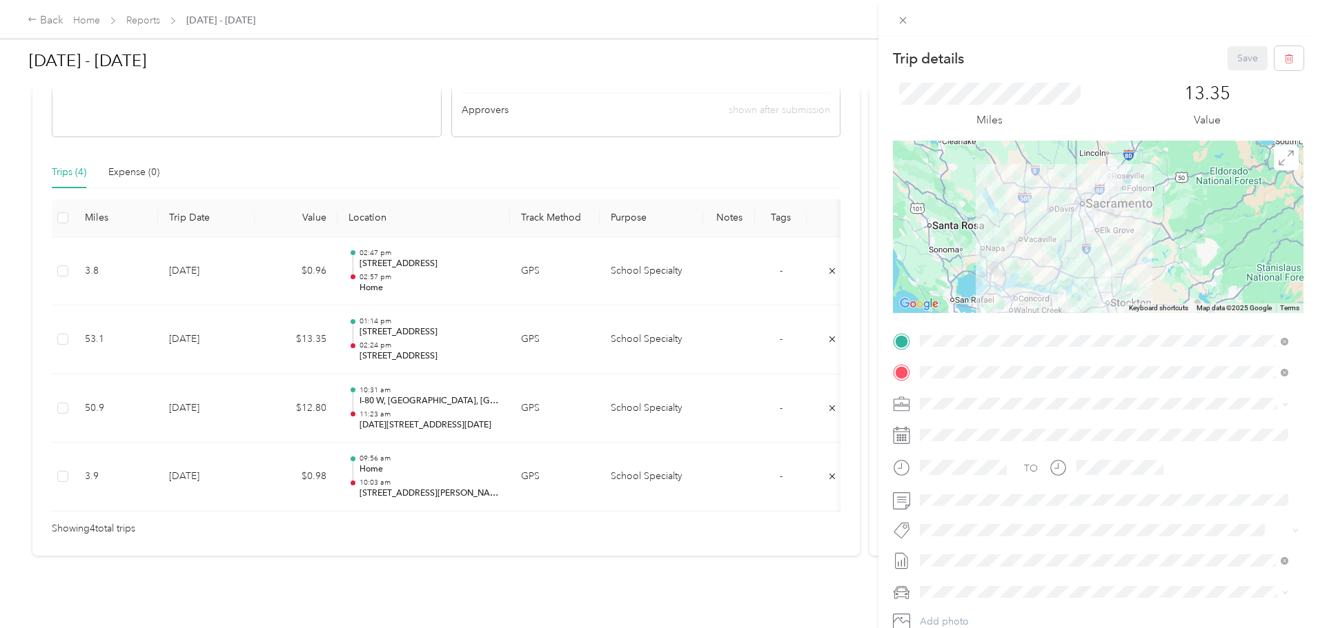
click at [544, 395] on div "Trip details Save This trip cannot be edited because it is either under review,…" at bounding box center [659, 314] width 1318 height 628
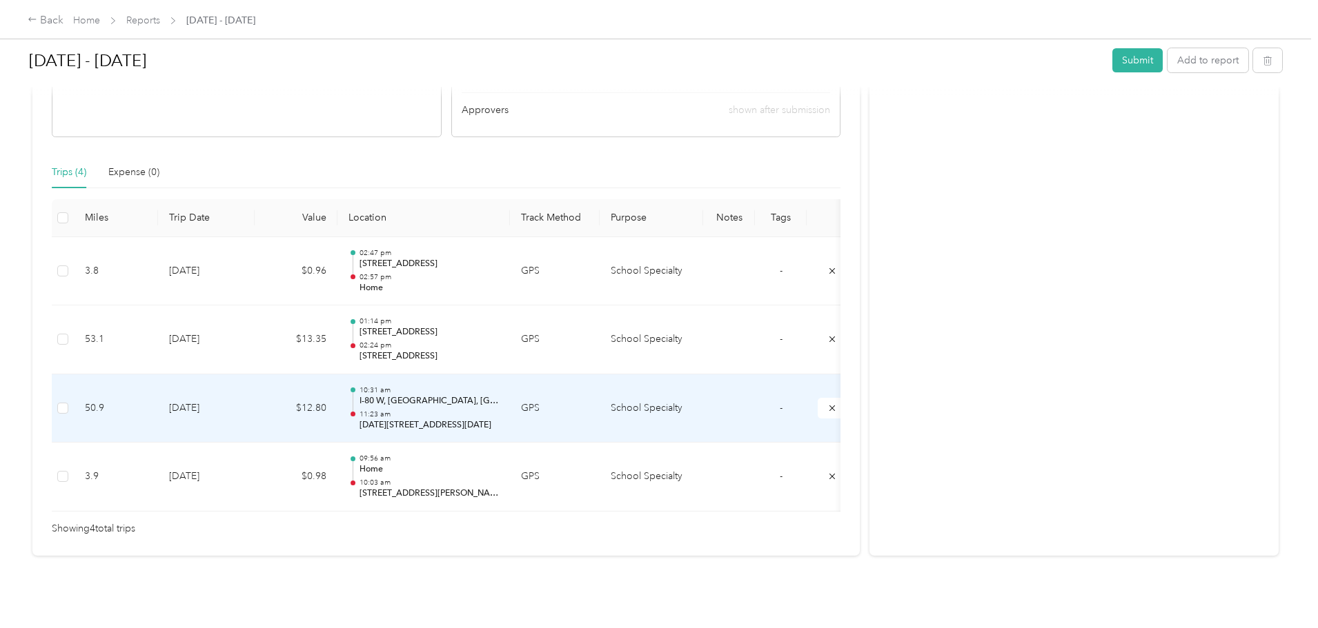
click at [499, 410] on p "11:23 am" at bounding box center [428, 415] width 139 height 10
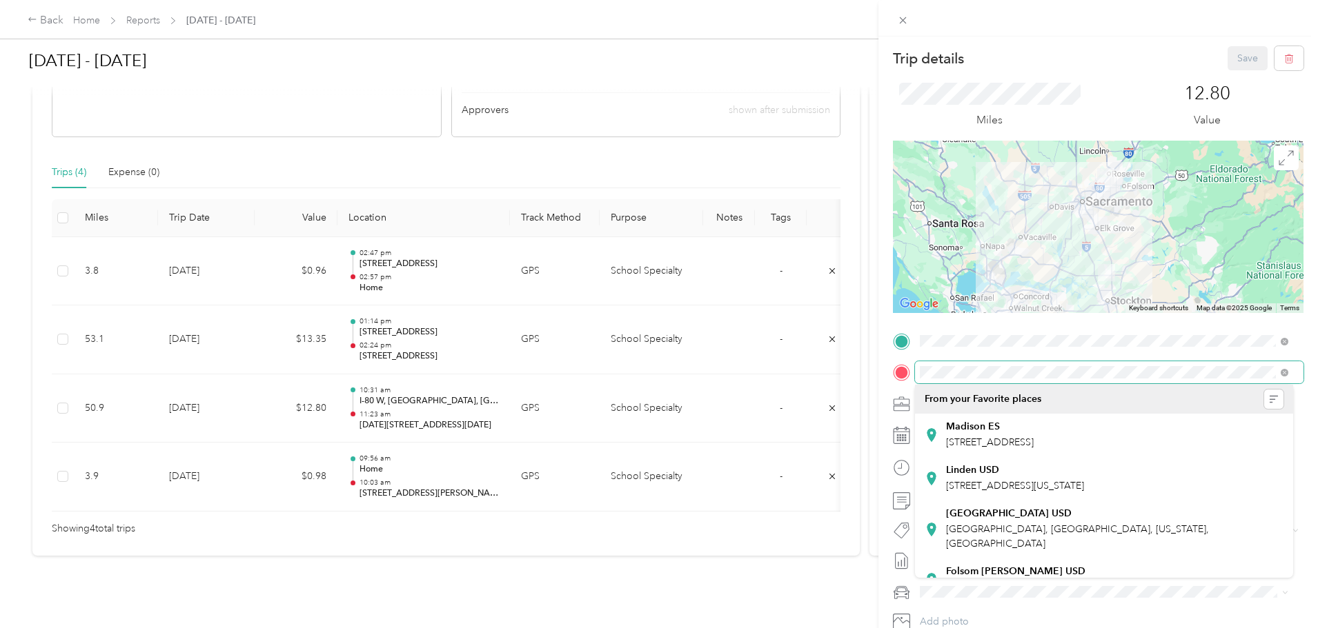
click at [898, 374] on div at bounding box center [1098, 372] width 410 height 22
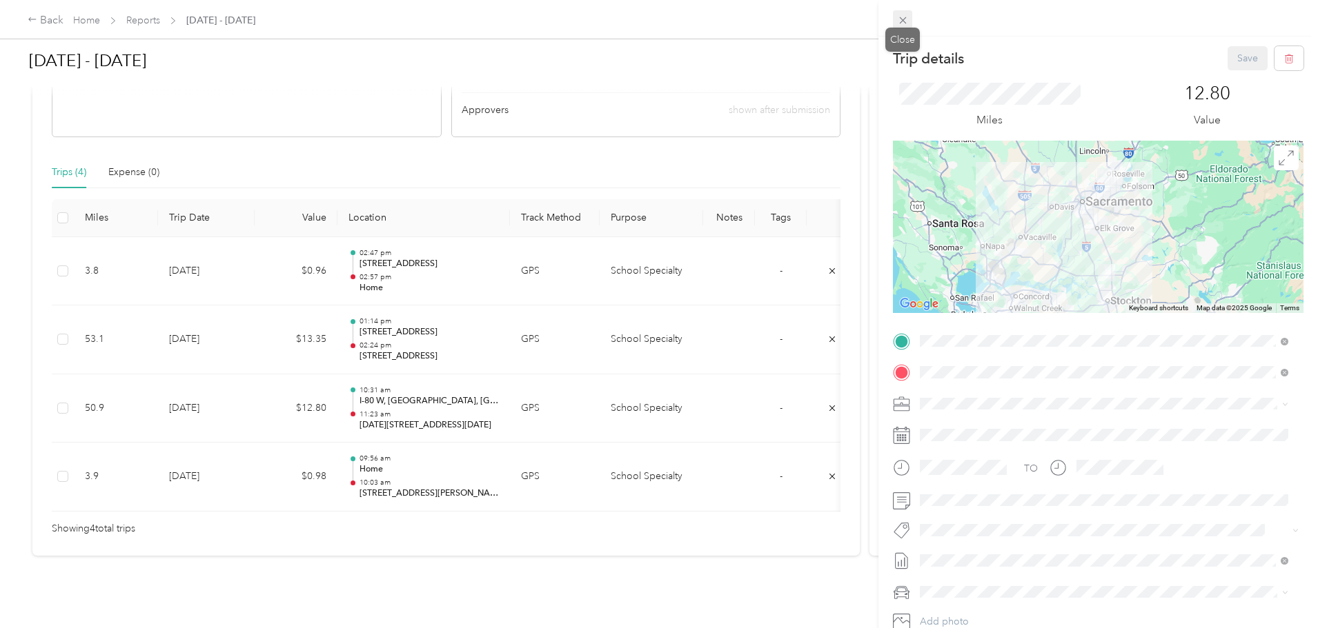
click at [897, 23] on icon at bounding box center [903, 20] width 12 height 12
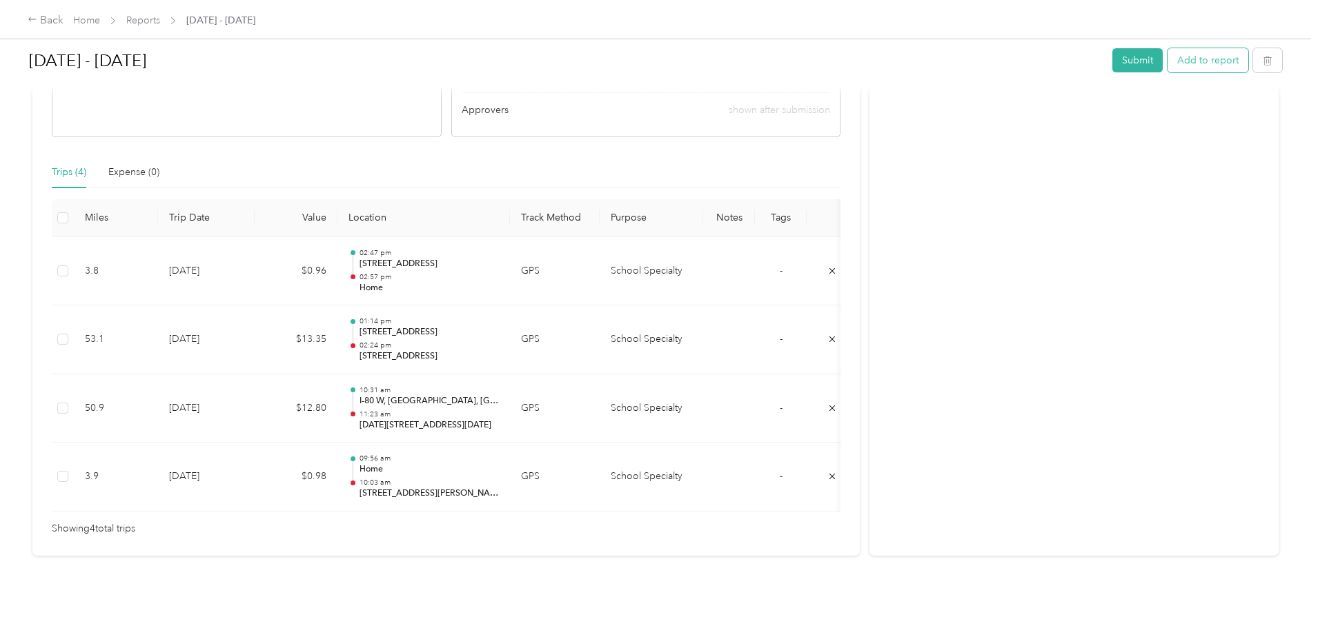
click at [1167, 59] on button "Add to report" at bounding box center [1207, 60] width 81 height 24
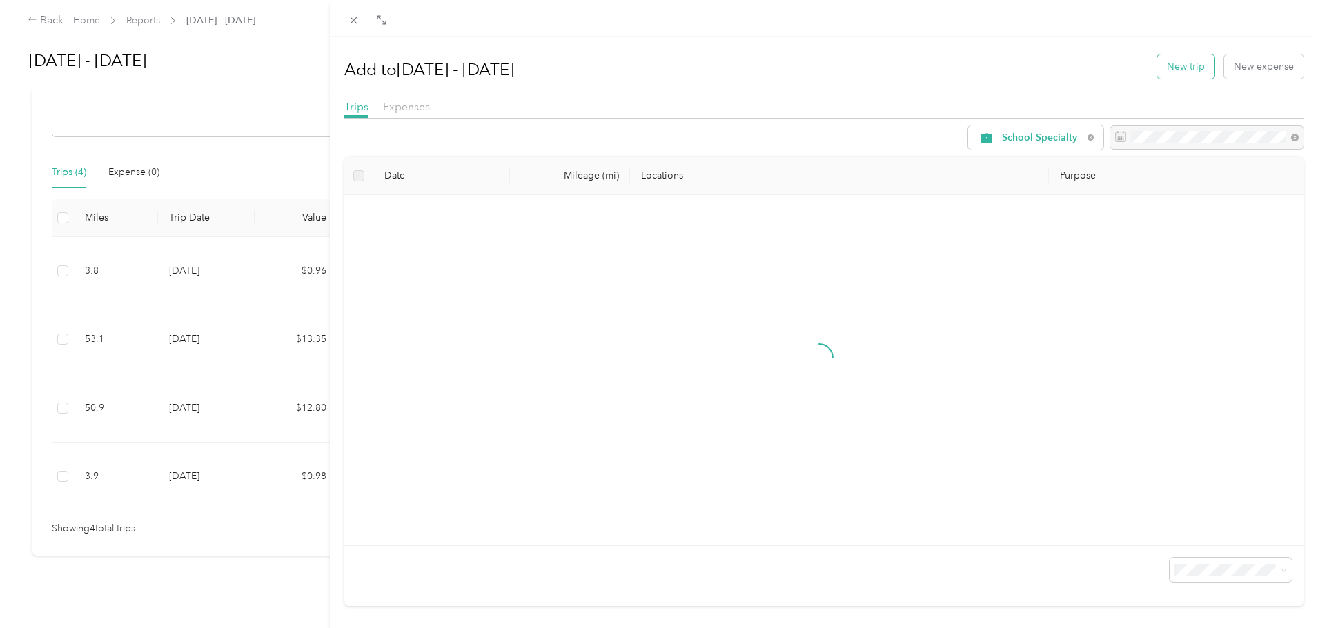
click at [1168, 71] on button "New trip" at bounding box center [1185, 66] width 57 height 24
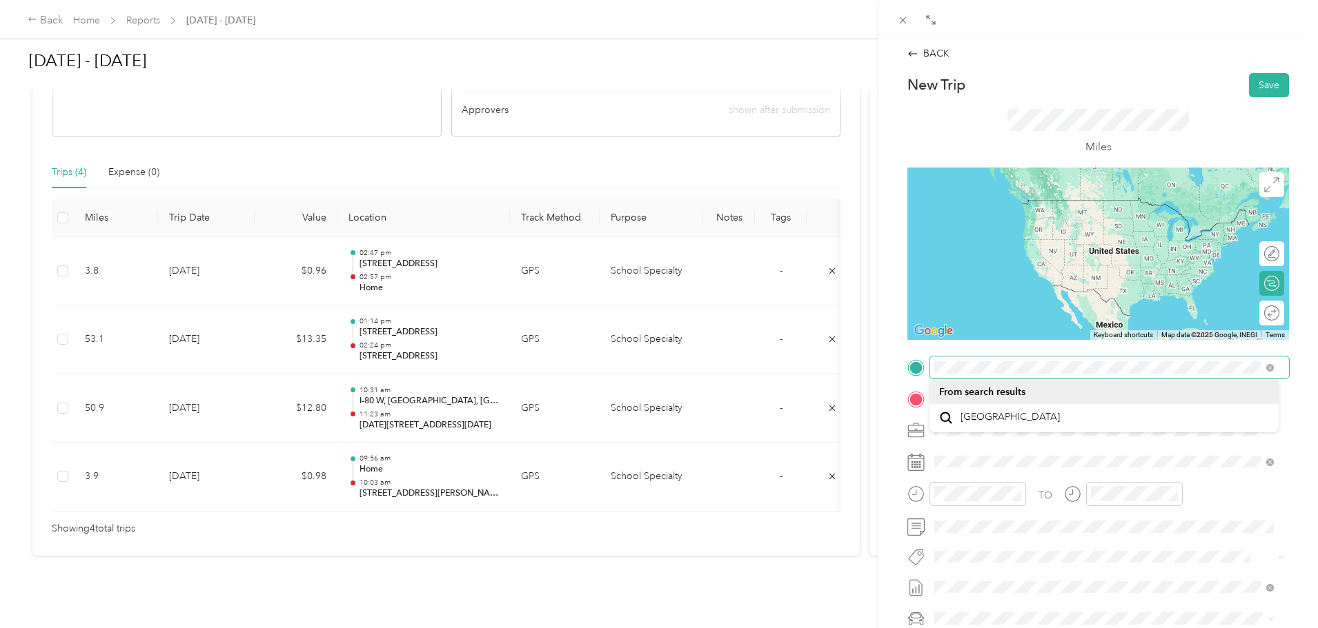
click at [926, 367] on div at bounding box center [1097, 368] width 381 height 22
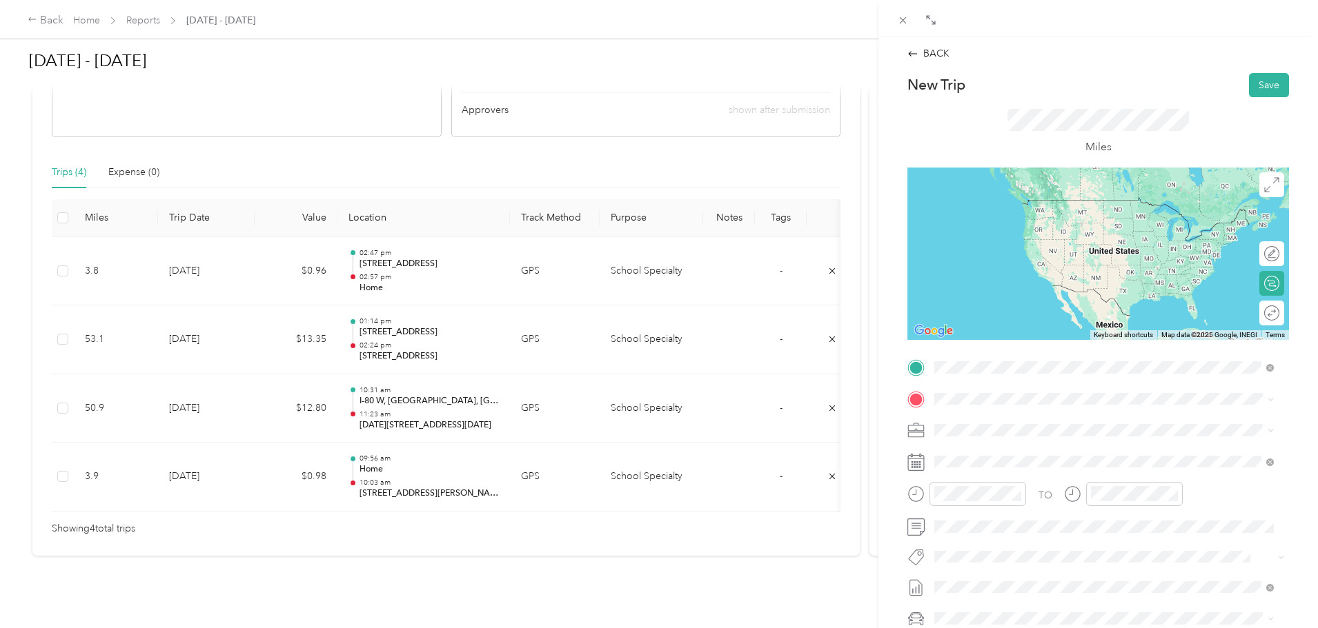
click at [1010, 422] on span "[GEOGRAPHIC_DATA] [US_STATE], [GEOGRAPHIC_DATA]" at bounding box center [1037, 423] width 155 height 24
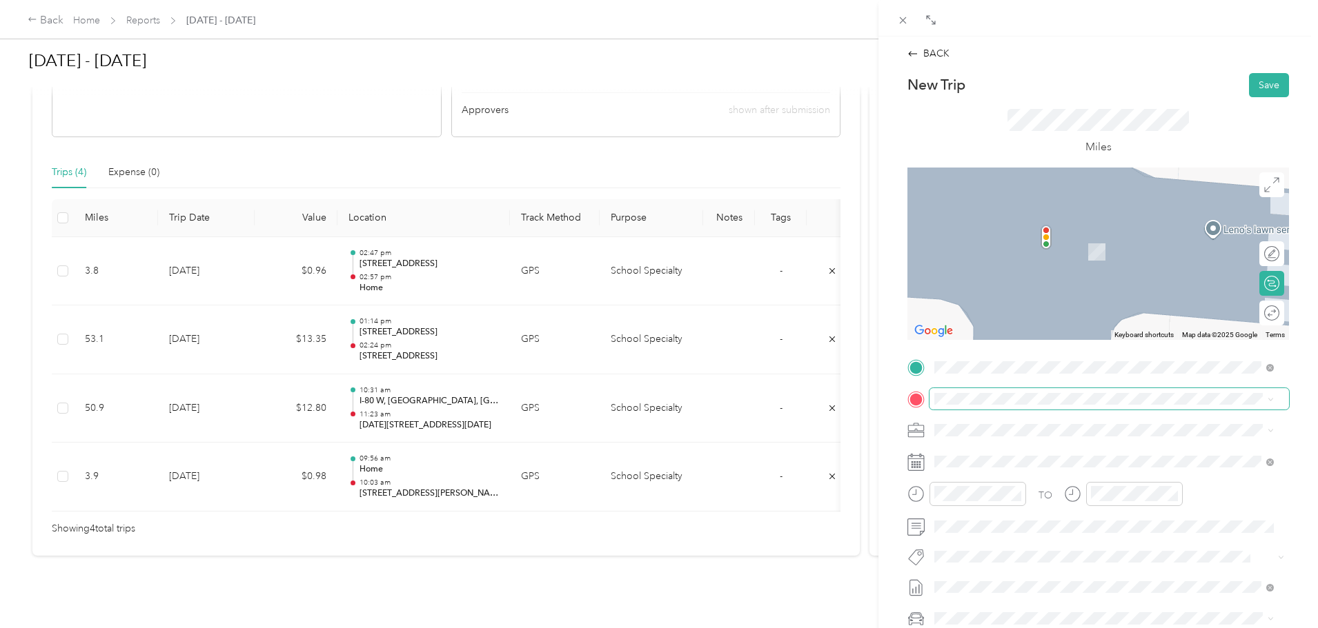
click at [987, 407] on span at bounding box center [1108, 399] width 359 height 22
click at [1006, 450] on span "[STREET_ADDRESS][US_STATE]" at bounding box center [1029, 449] width 138 height 12
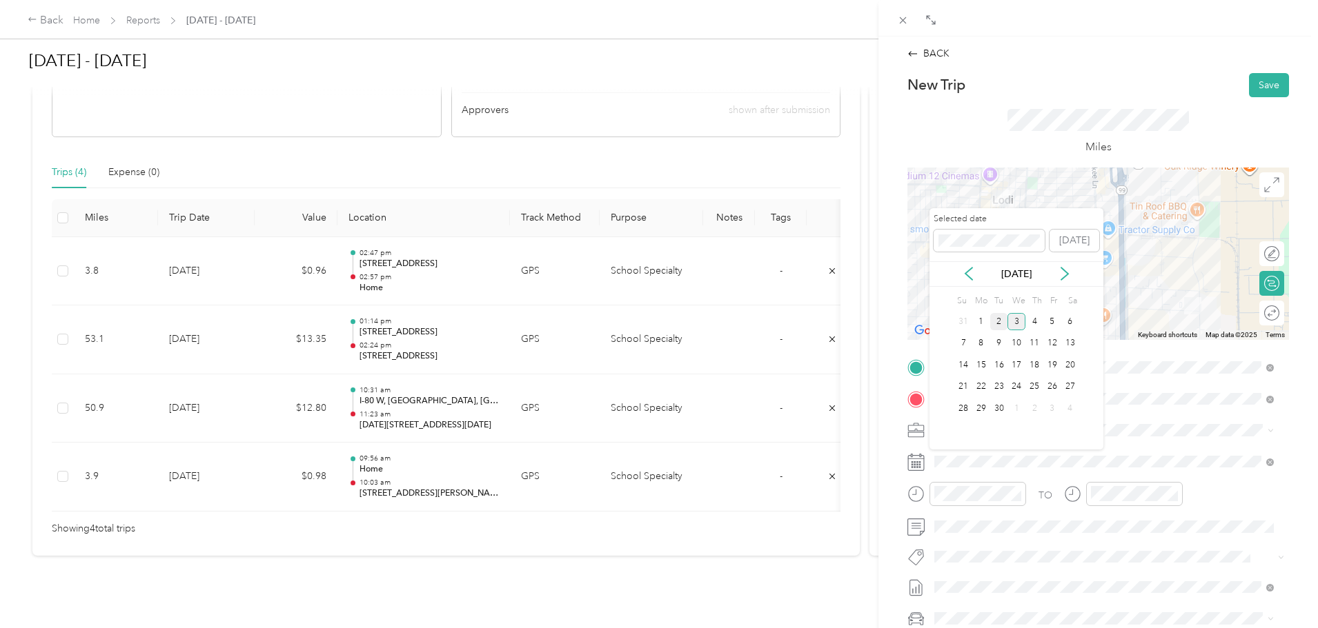
click at [1000, 321] on div "2" at bounding box center [999, 321] width 18 height 17
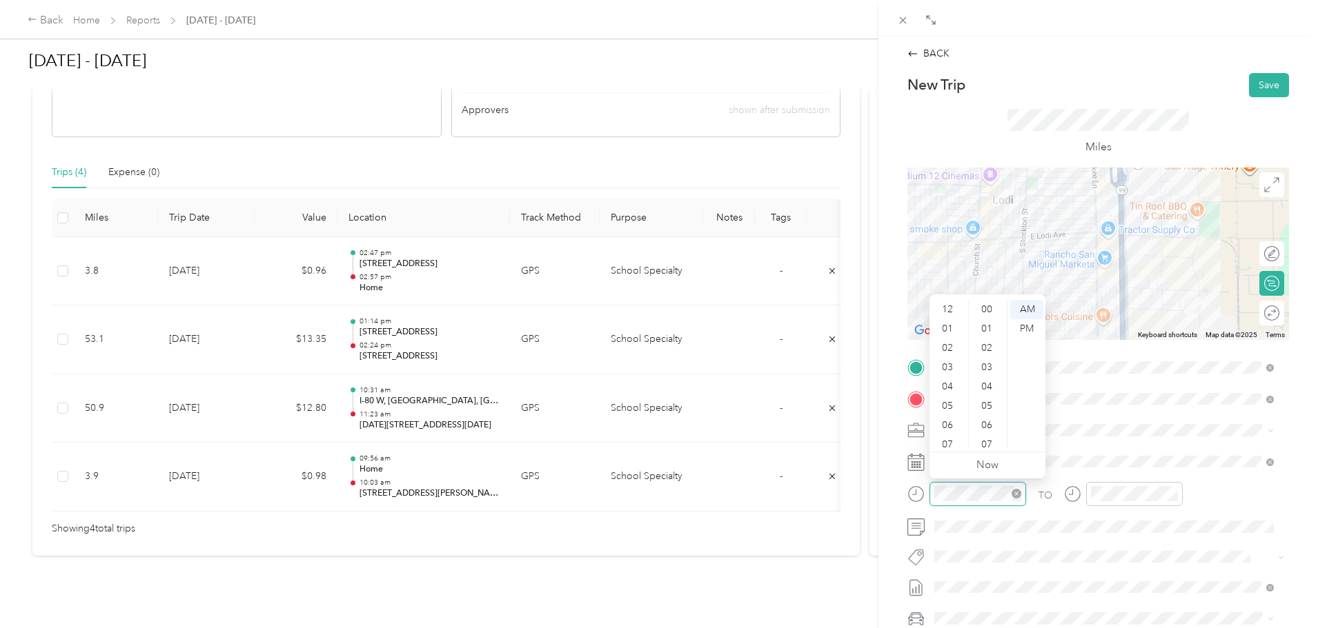
scroll to position [83, 0]
click at [945, 441] on div "11" at bounding box center [948, 439] width 33 height 19
click at [987, 306] on div "25" at bounding box center [987, 309] width 33 height 19
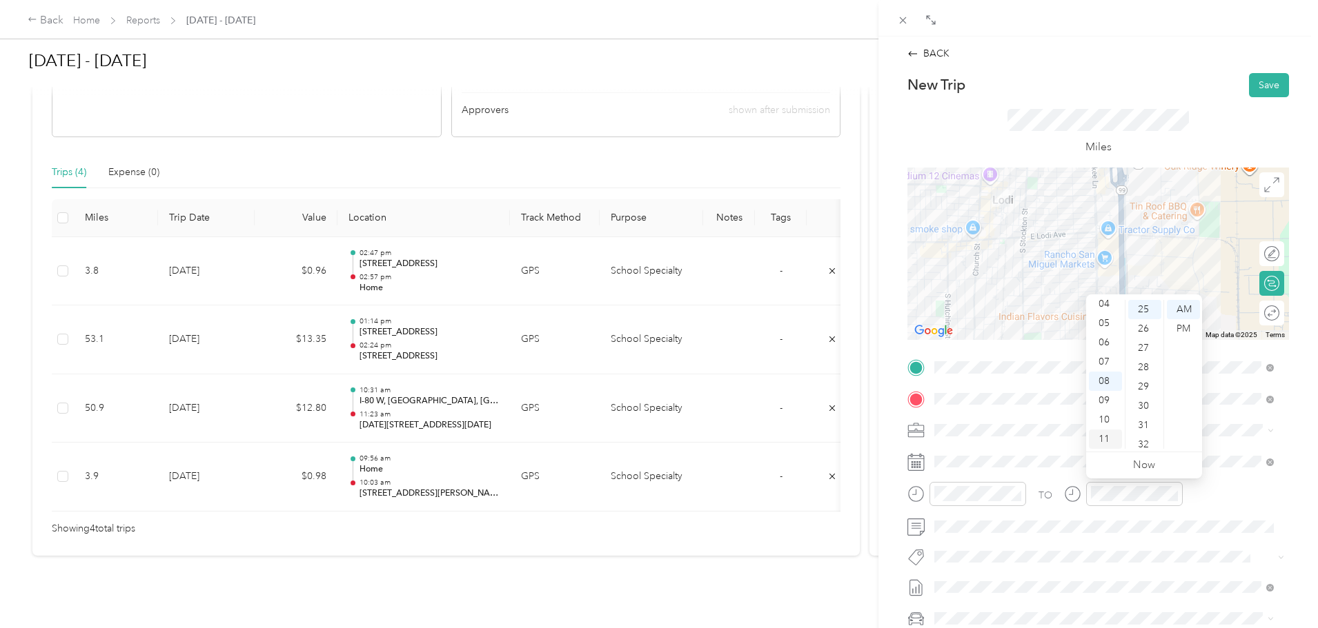
click at [1097, 438] on div "11" at bounding box center [1105, 439] width 33 height 19
click at [1144, 400] on div "30" at bounding box center [1144, 406] width 33 height 19
click at [1260, 87] on button "Save" at bounding box center [1269, 85] width 40 height 24
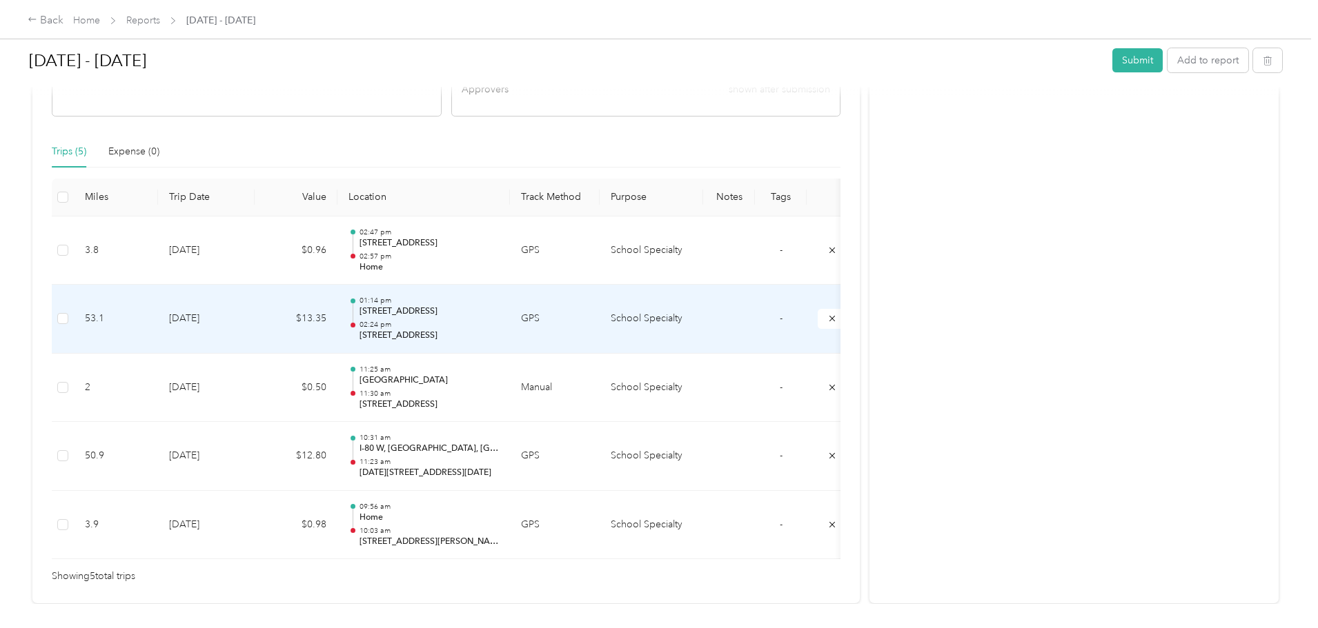
click at [499, 324] on p "02:24 pm" at bounding box center [428, 325] width 139 height 10
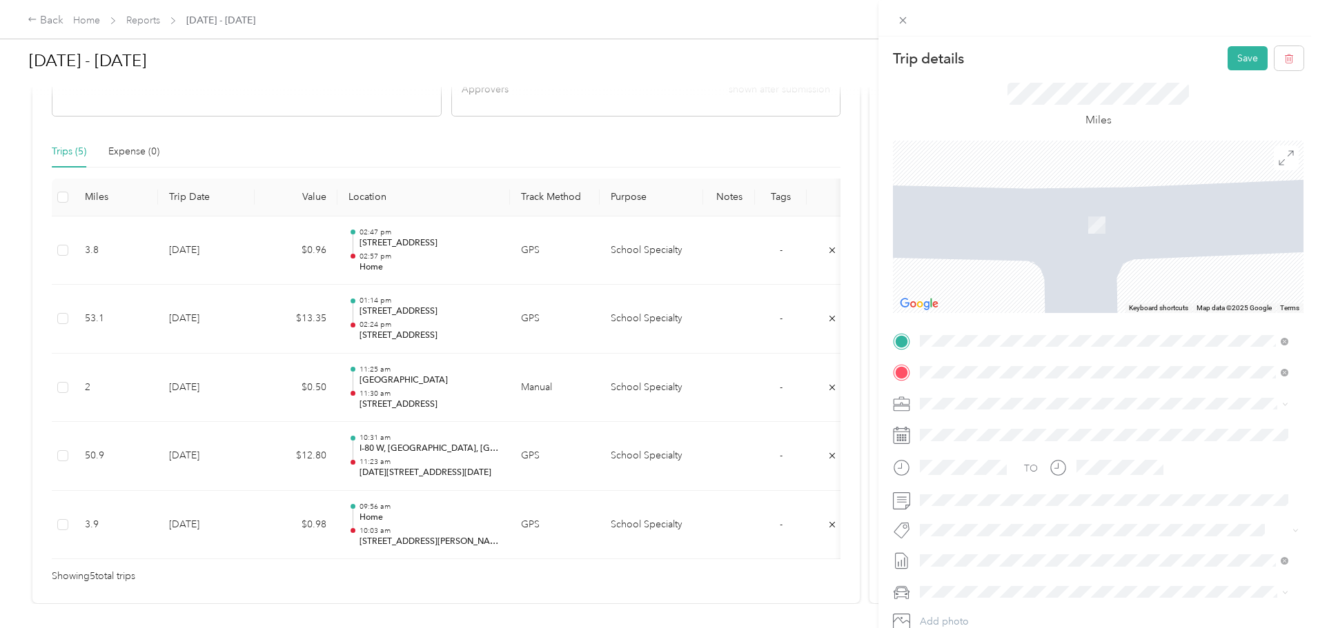
click at [974, 388] on span "[STREET_ADDRESS][US_STATE]" at bounding box center [1015, 391] width 138 height 12
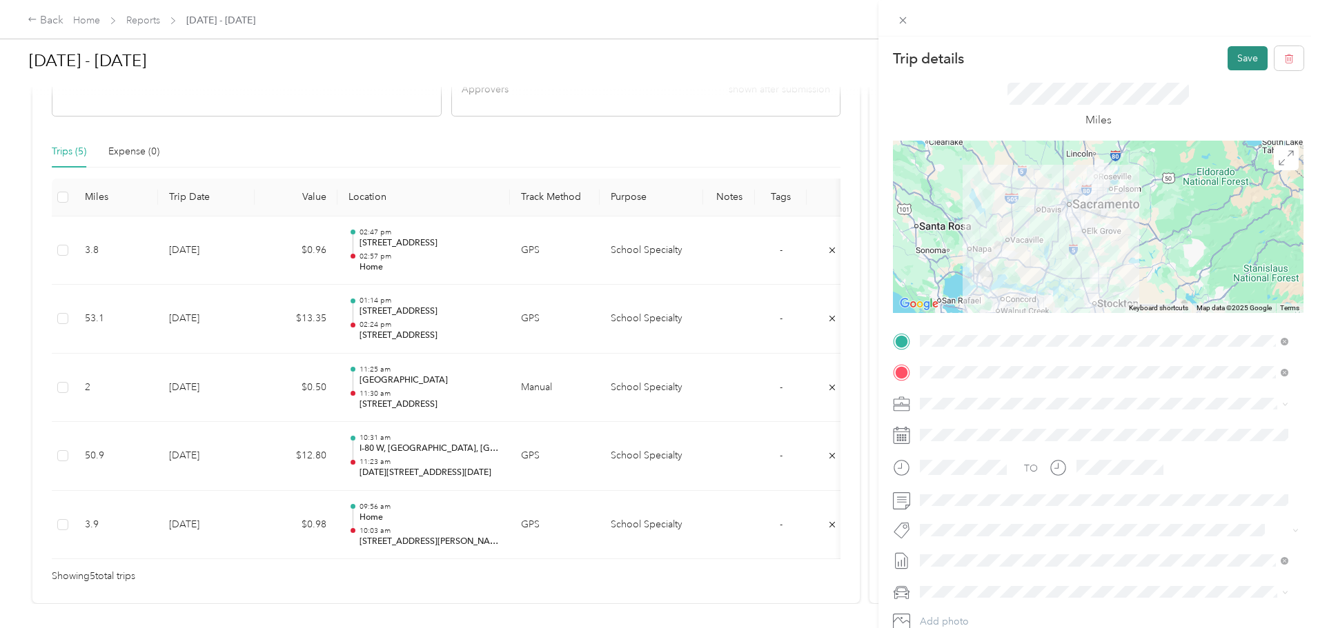
click at [1227, 61] on button "Save" at bounding box center [1247, 58] width 40 height 24
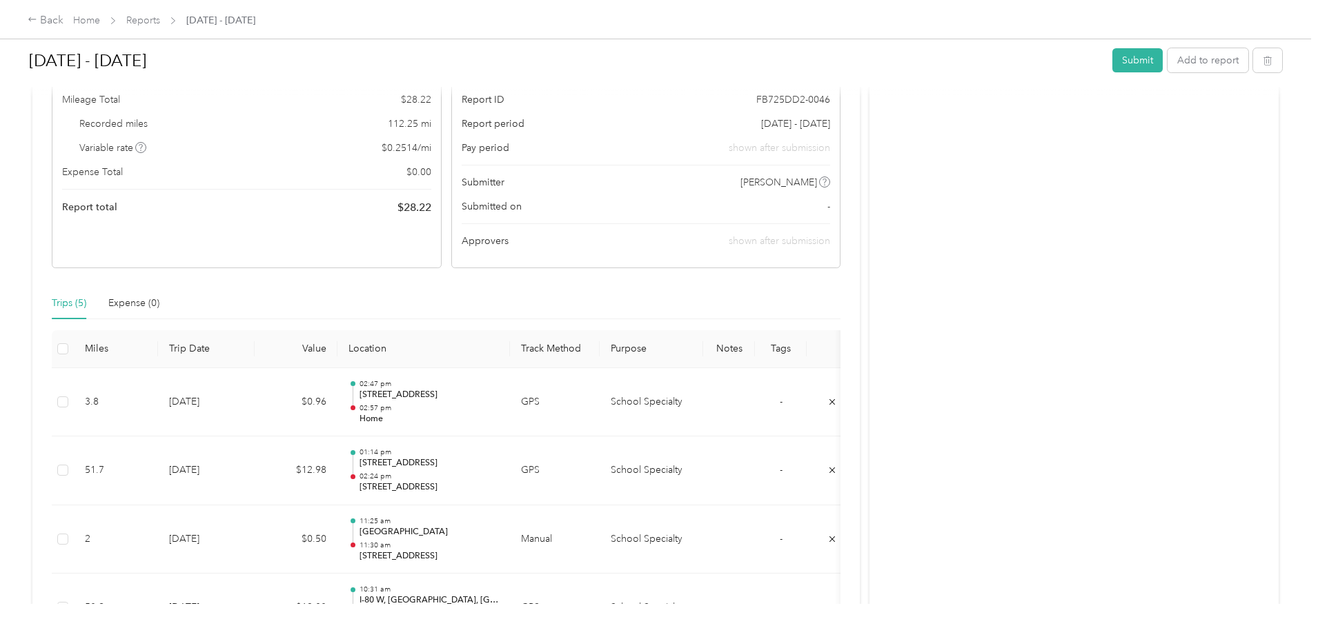
scroll to position [341, 0]
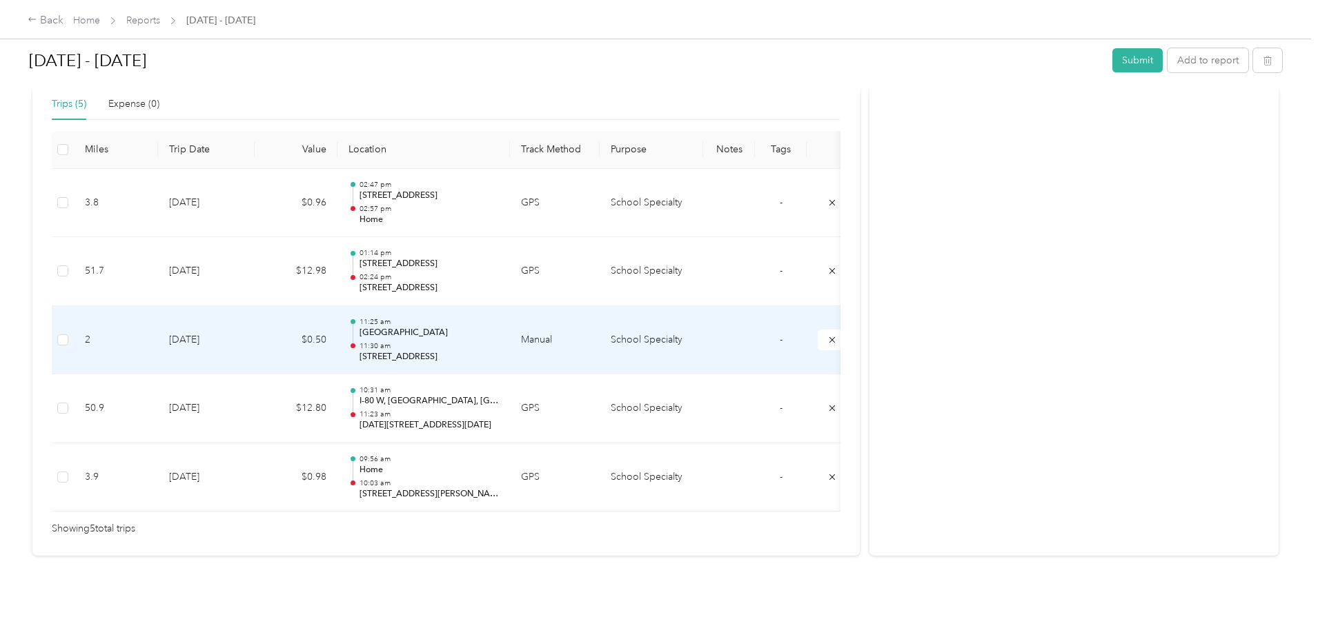
click at [499, 319] on div "11:25 am Lodi 11:30 am [STREET_ADDRESS]" at bounding box center [428, 340] width 139 height 46
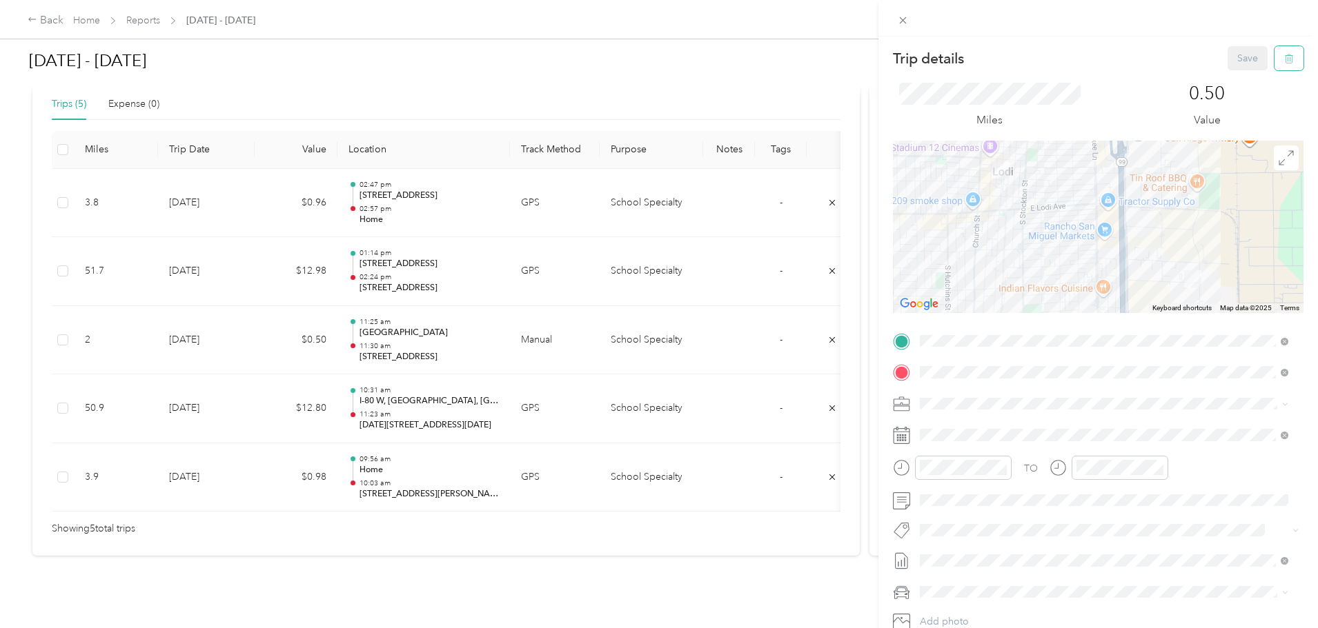
click at [1285, 59] on button "button" at bounding box center [1288, 58] width 29 height 24
click at [1237, 77] on button "Yes" at bounding box center [1238, 75] width 27 height 22
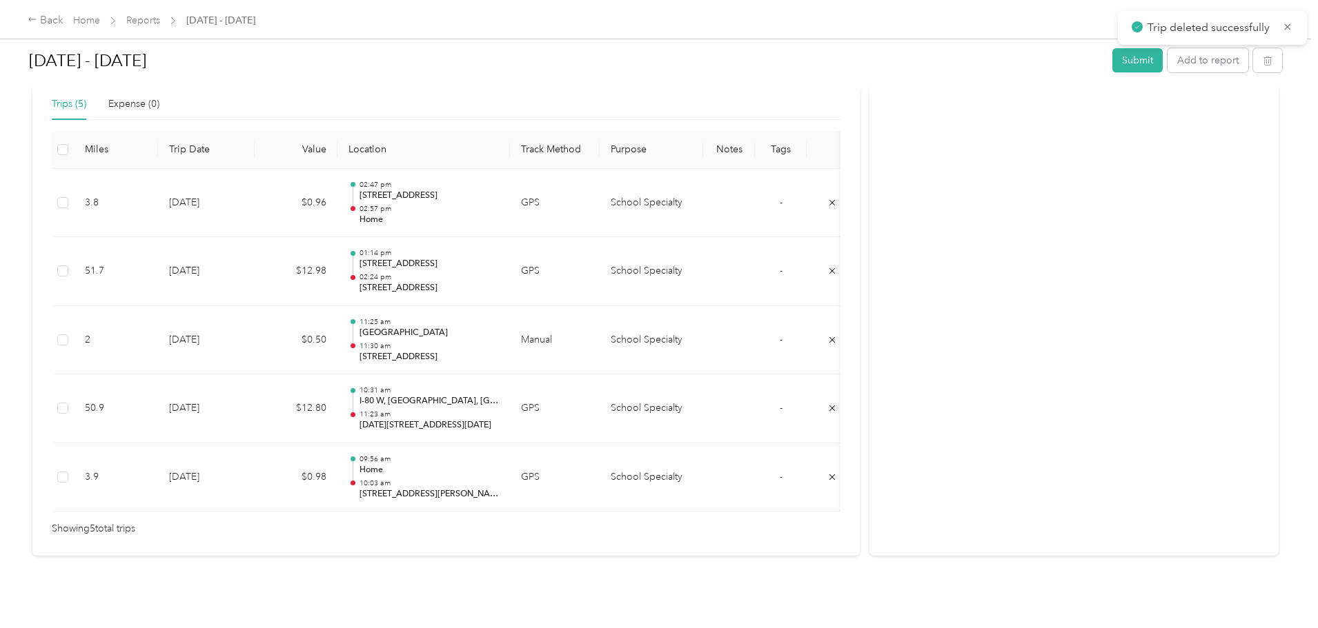
scroll to position [273, 0]
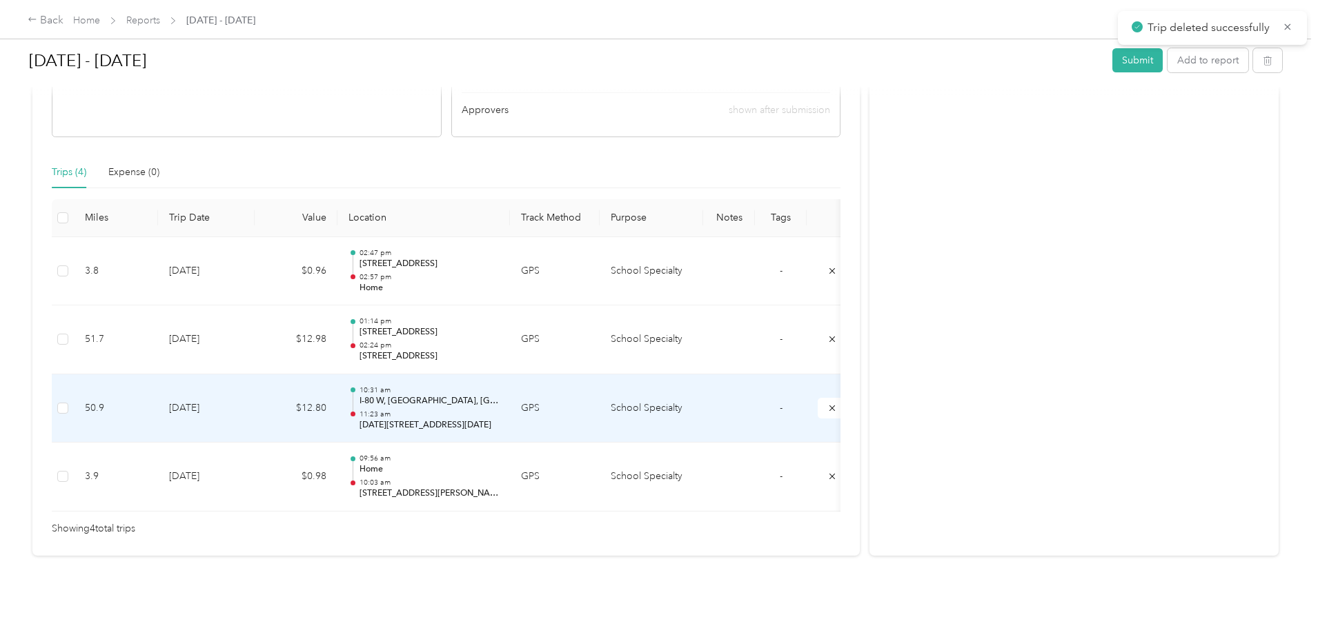
click at [499, 410] on p "11:23 am" at bounding box center [428, 415] width 139 height 10
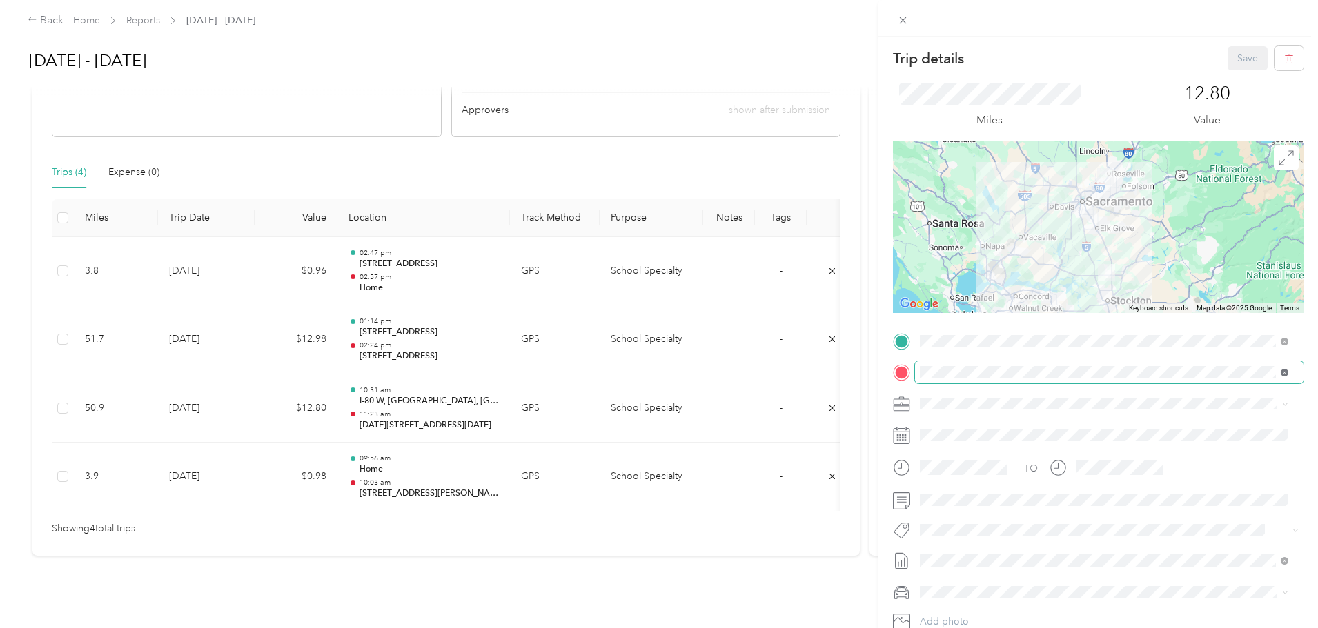
click at [1283, 373] on icon at bounding box center [1284, 373] width 8 height 8
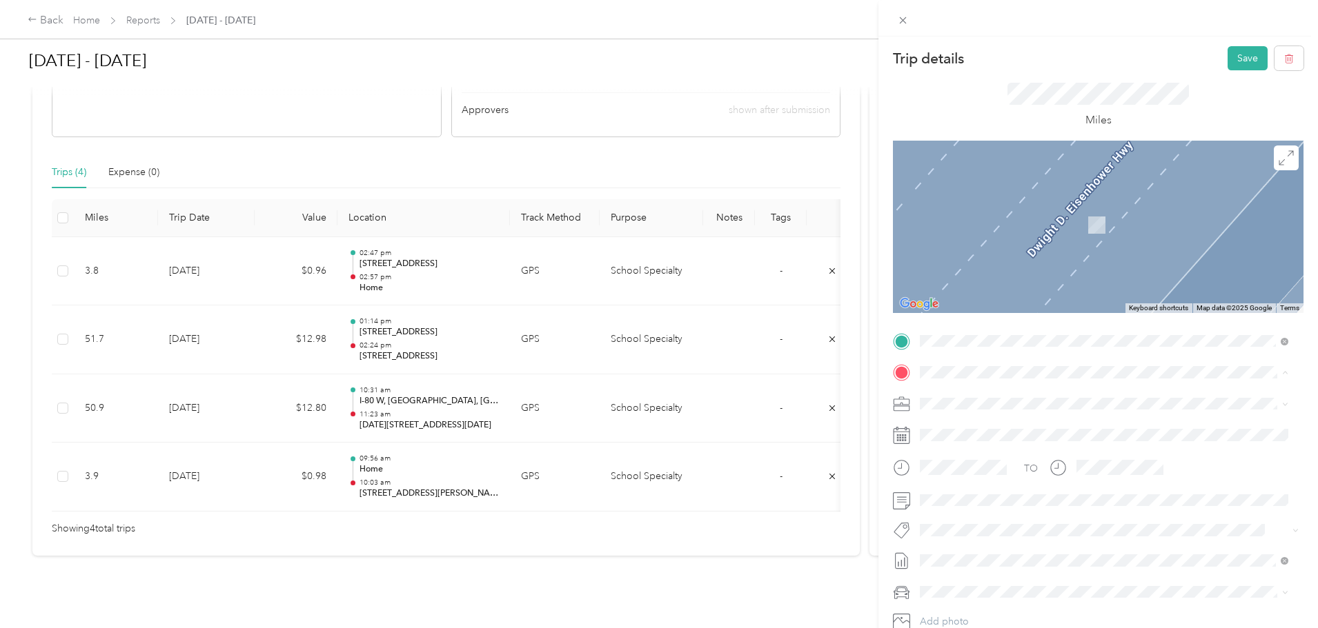
click at [983, 427] on span "[STREET_ADDRESS][US_STATE]" at bounding box center [1015, 422] width 138 height 12
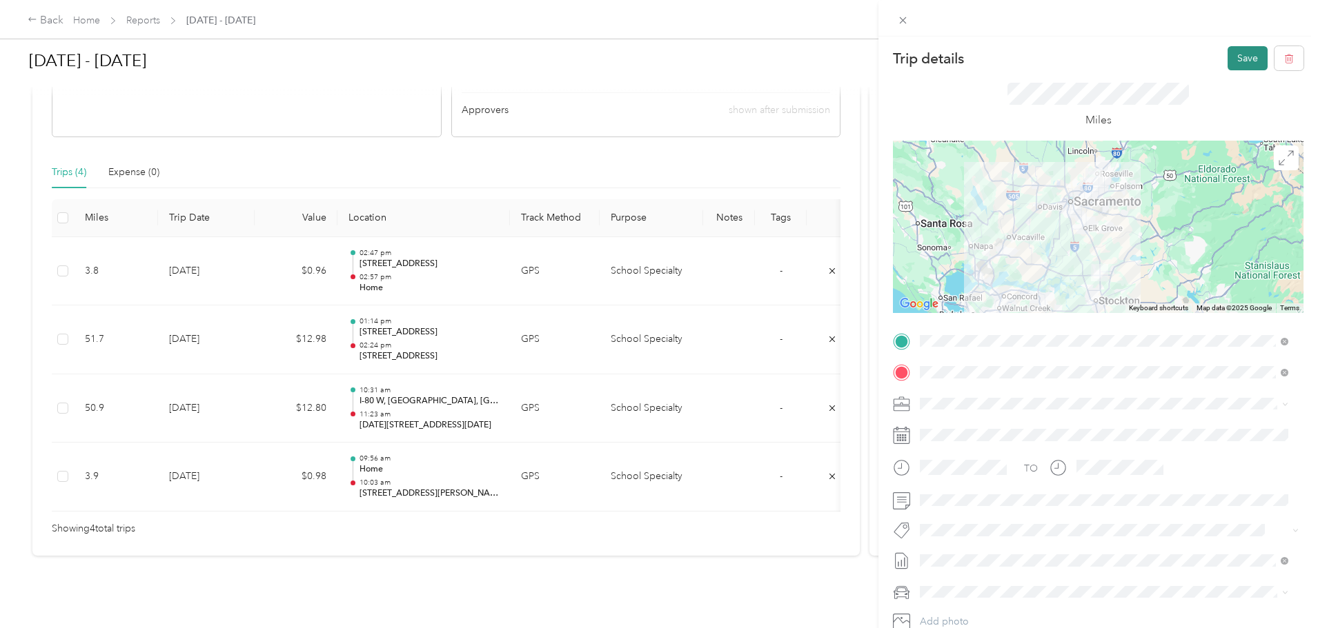
click at [1227, 61] on button "Save" at bounding box center [1247, 58] width 40 height 24
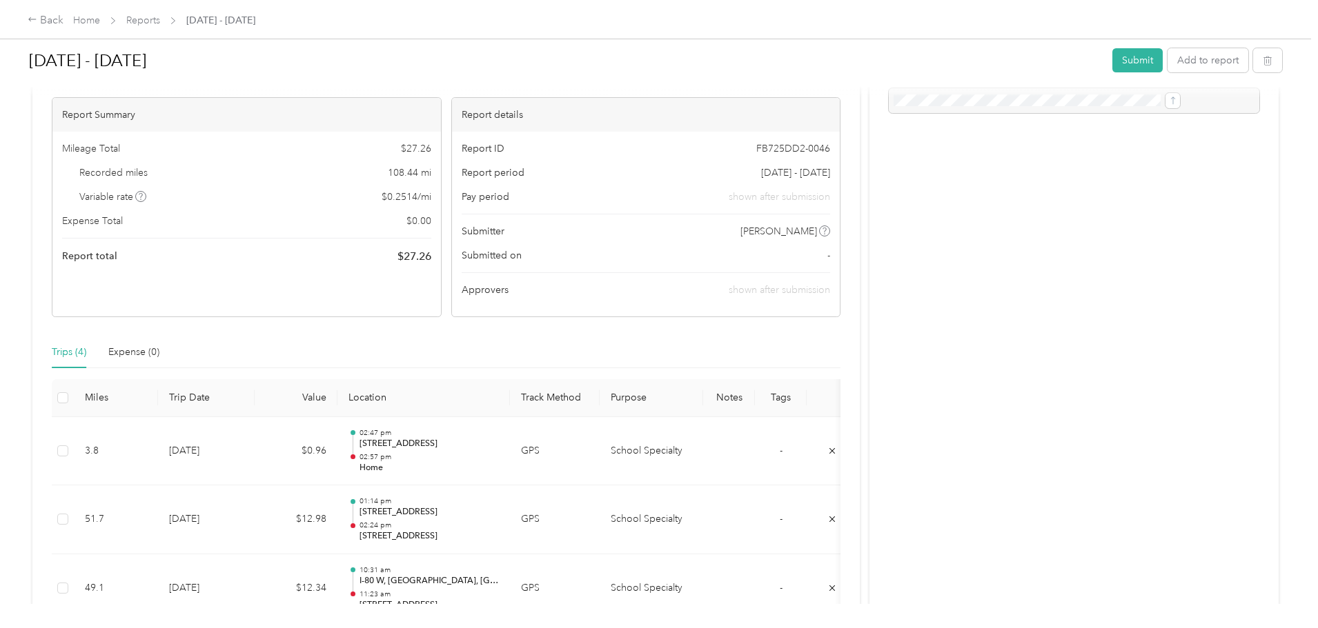
scroll to position [0, 0]
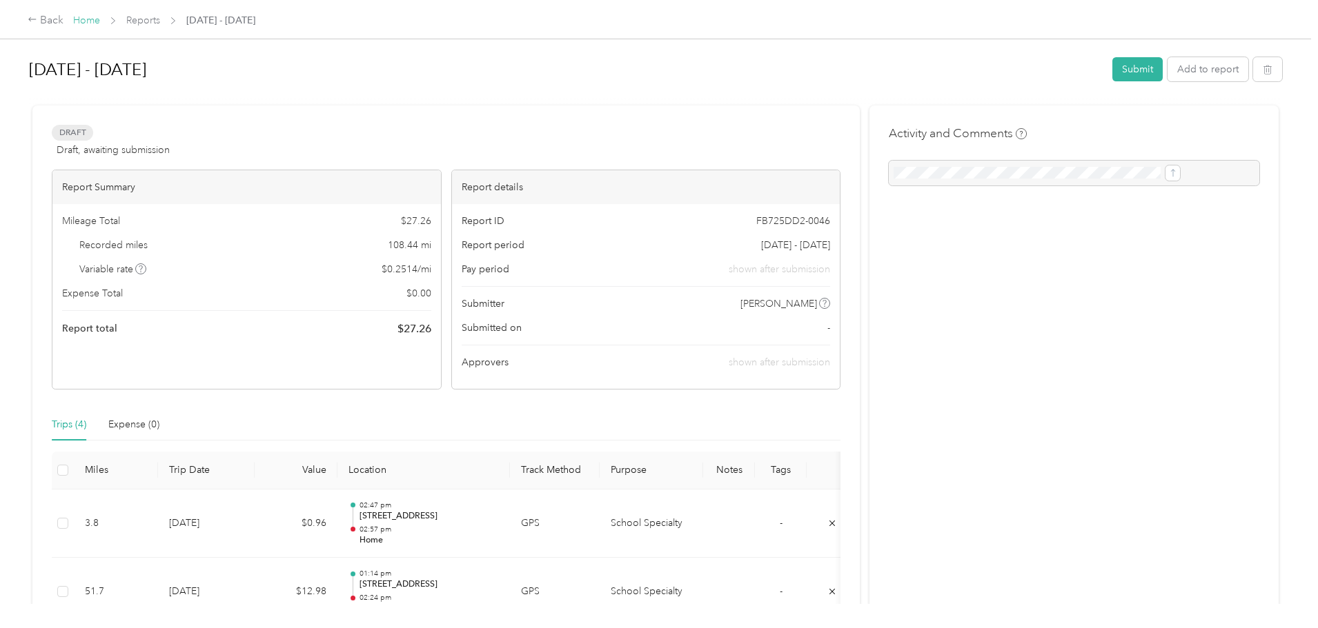
click at [100, 19] on link "Home" at bounding box center [86, 20] width 27 height 12
